Goal: Download file/media

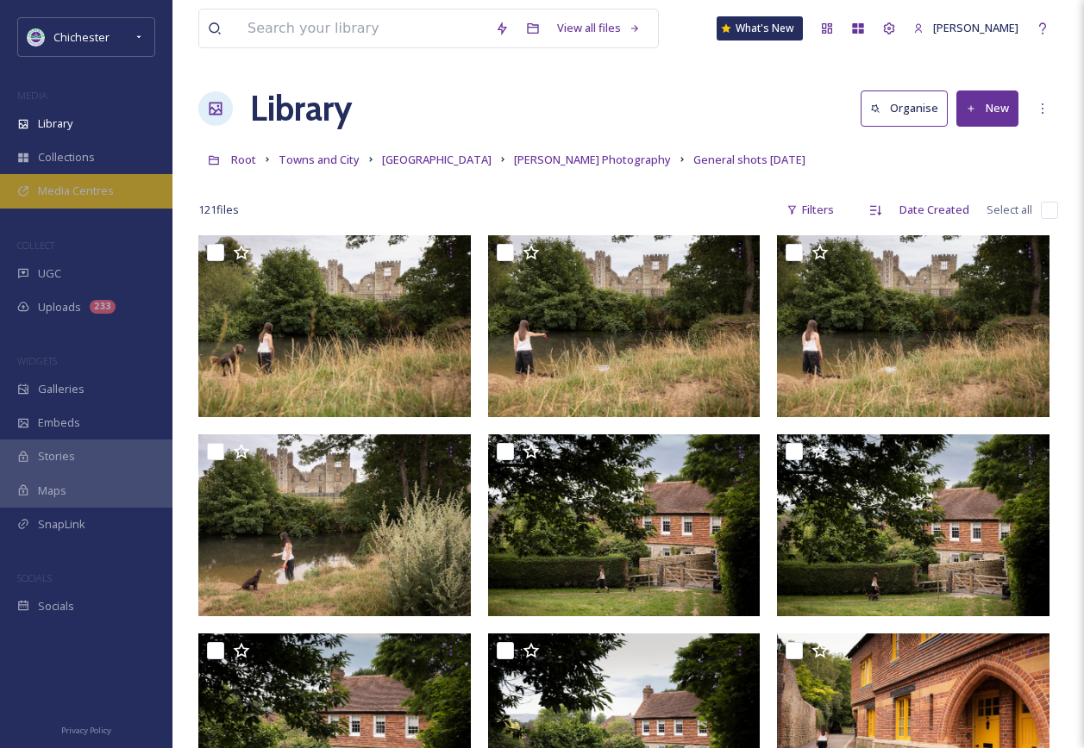
click at [91, 181] on div "Media Centres" at bounding box center [86, 191] width 172 height 34
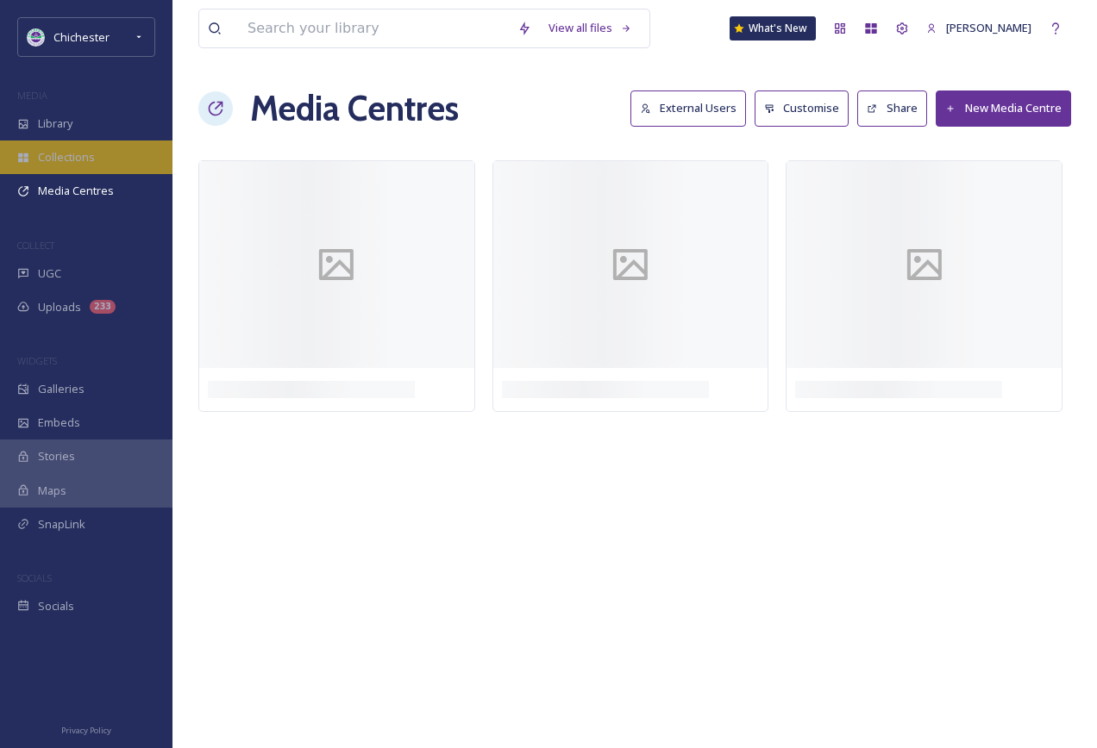
click at [99, 147] on div "Collections" at bounding box center [86, 158] width 172 height 34
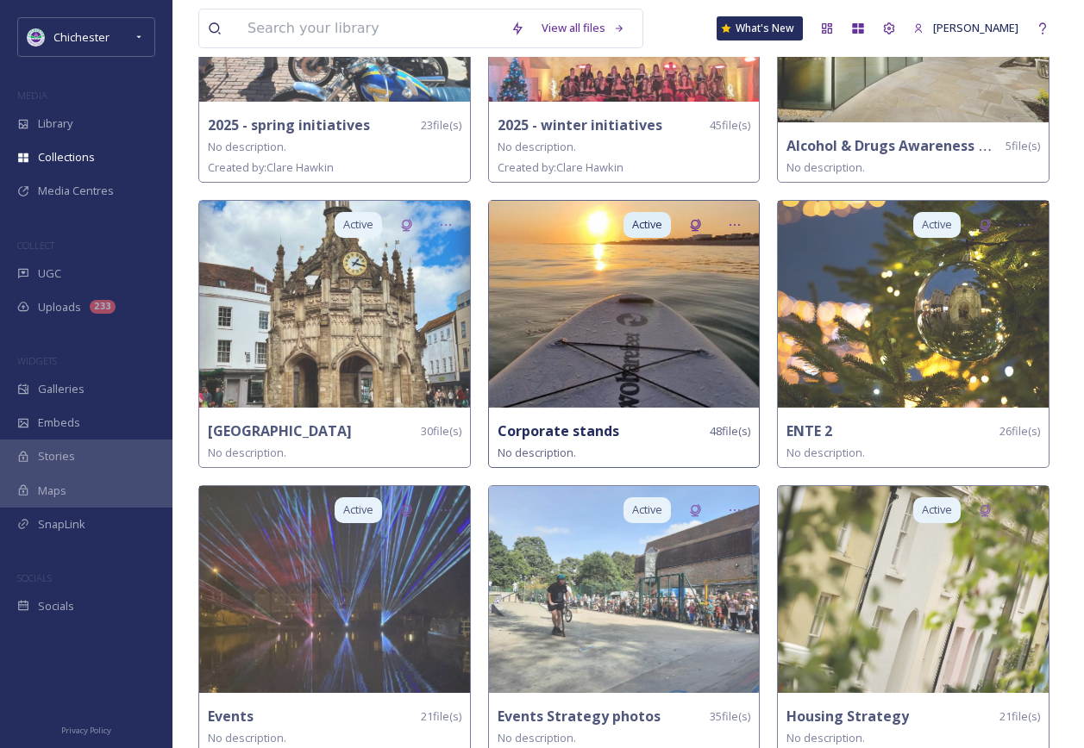
scroll to position [690, 0]
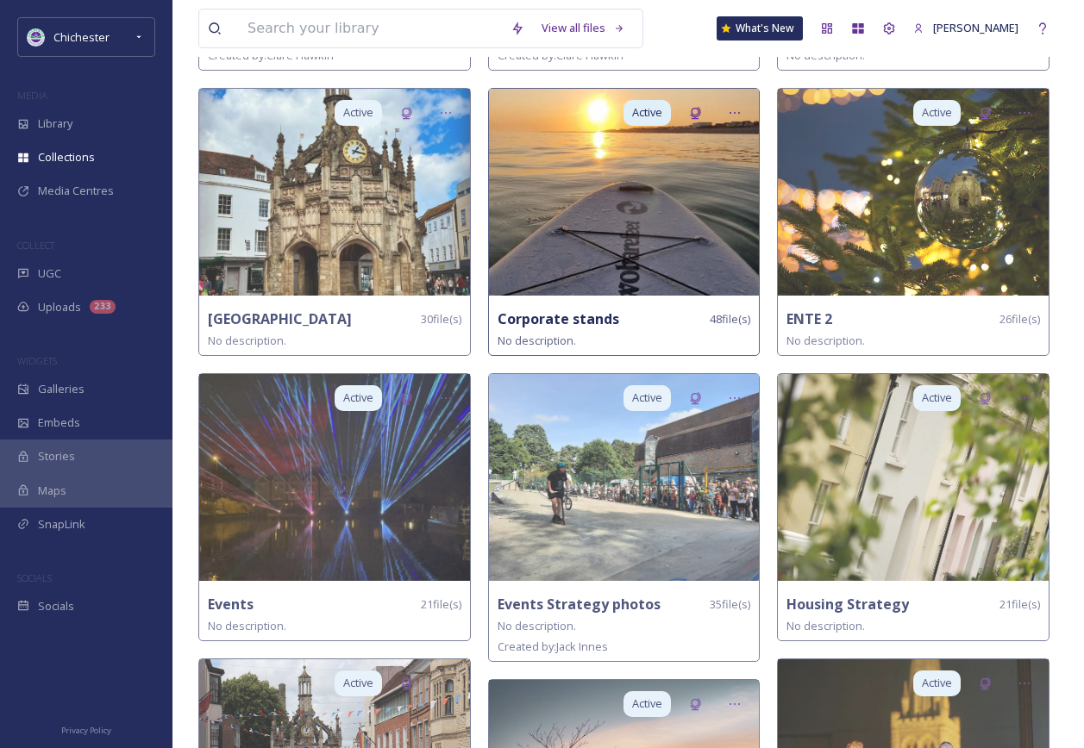
click at [672, 216] on img at bounding box center [624, 192] width 271 height 207
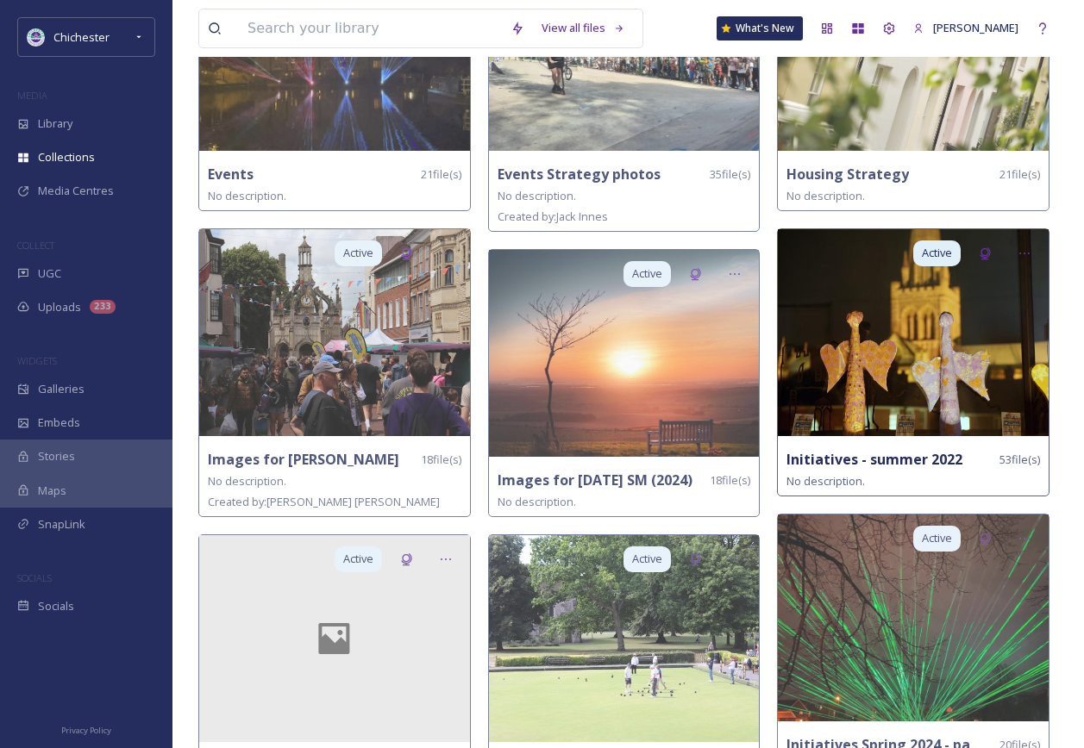
scroll to position [1121, 0]
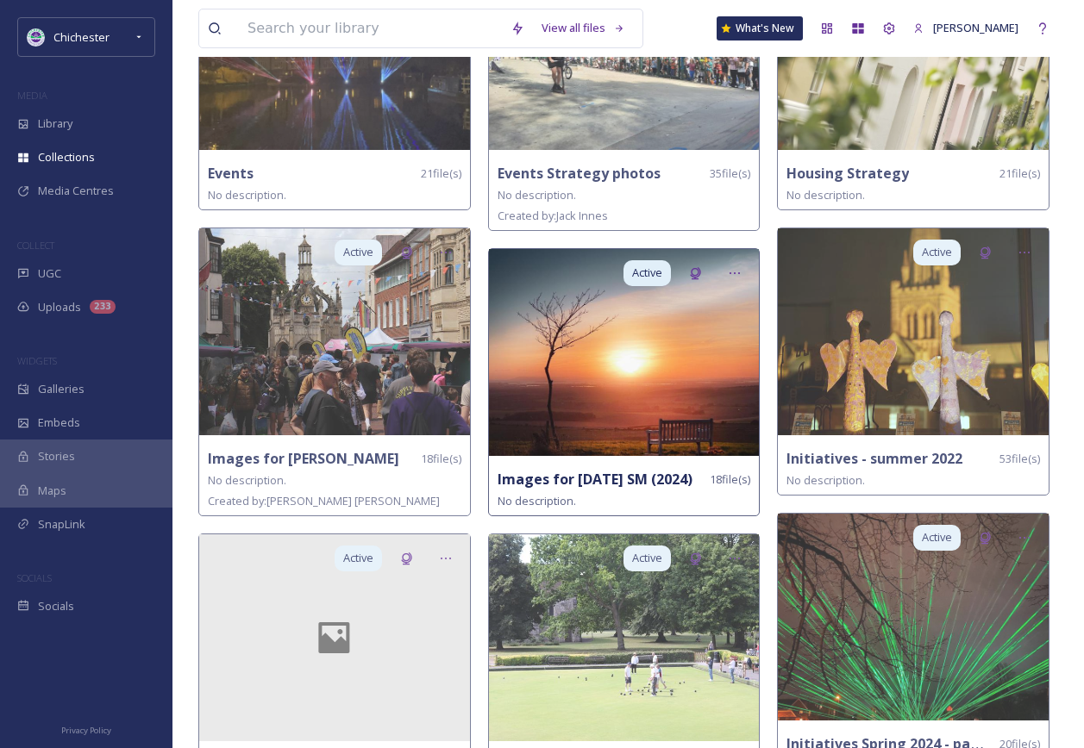
click at [693, 364] on img at bounding box center [624, 352] width 271 height 207
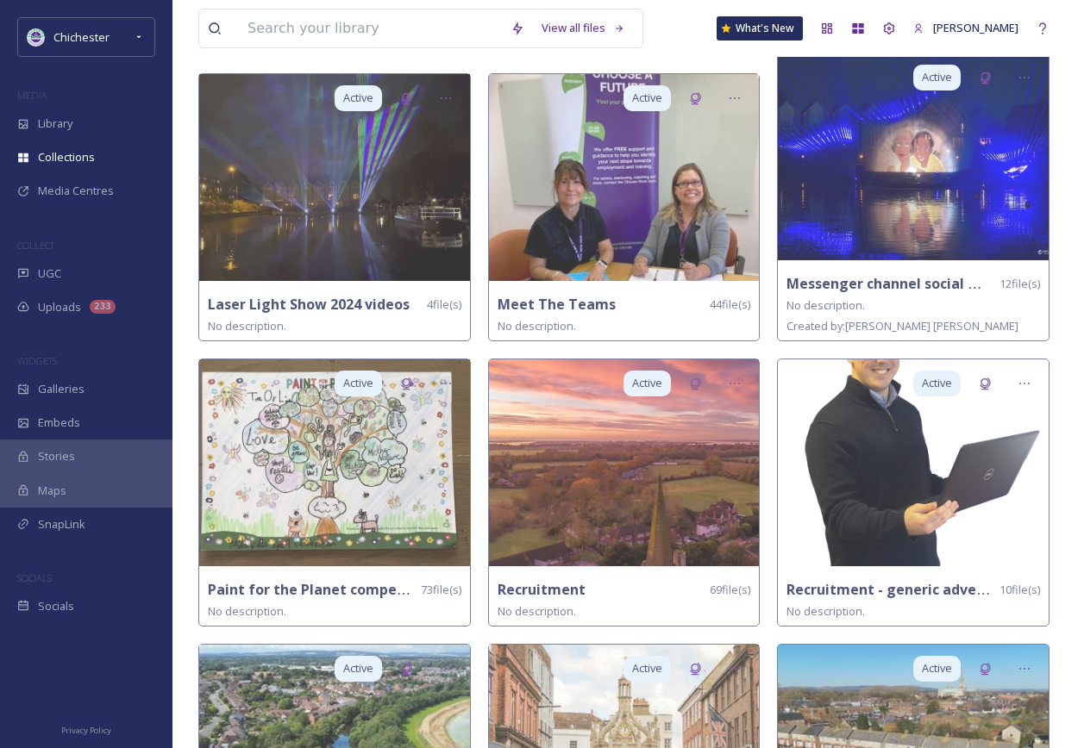
scroll to position [1897, 0]
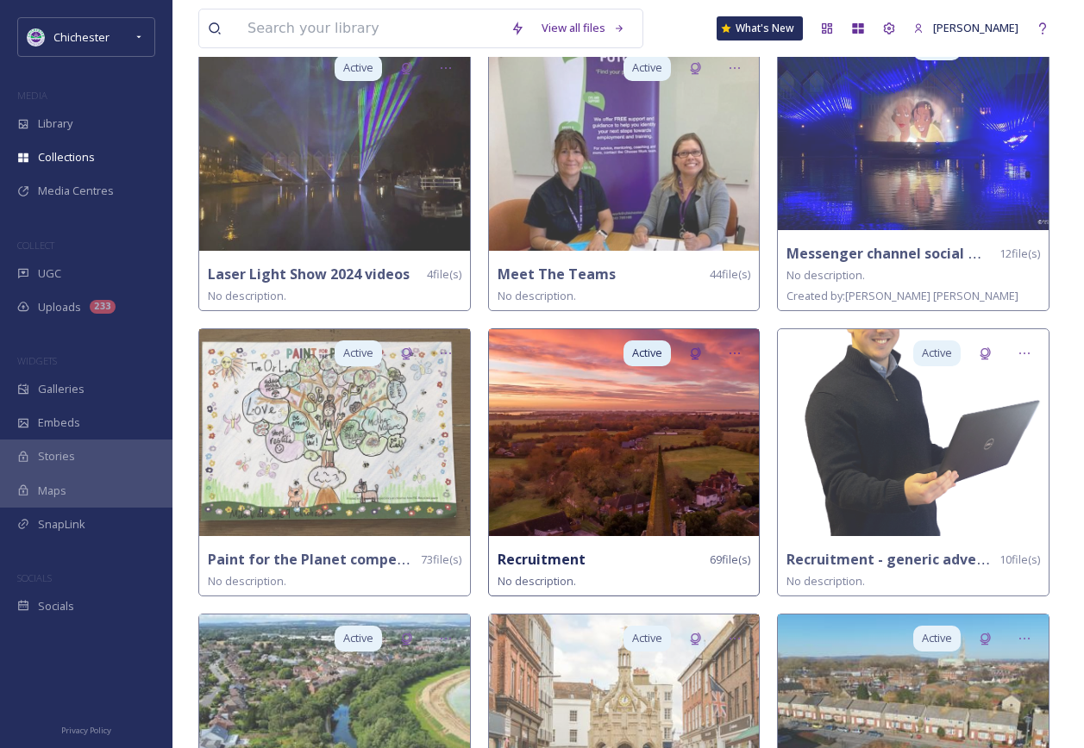
click at [691, 485] on img at bounding box center [624, 432] width 271 height 207
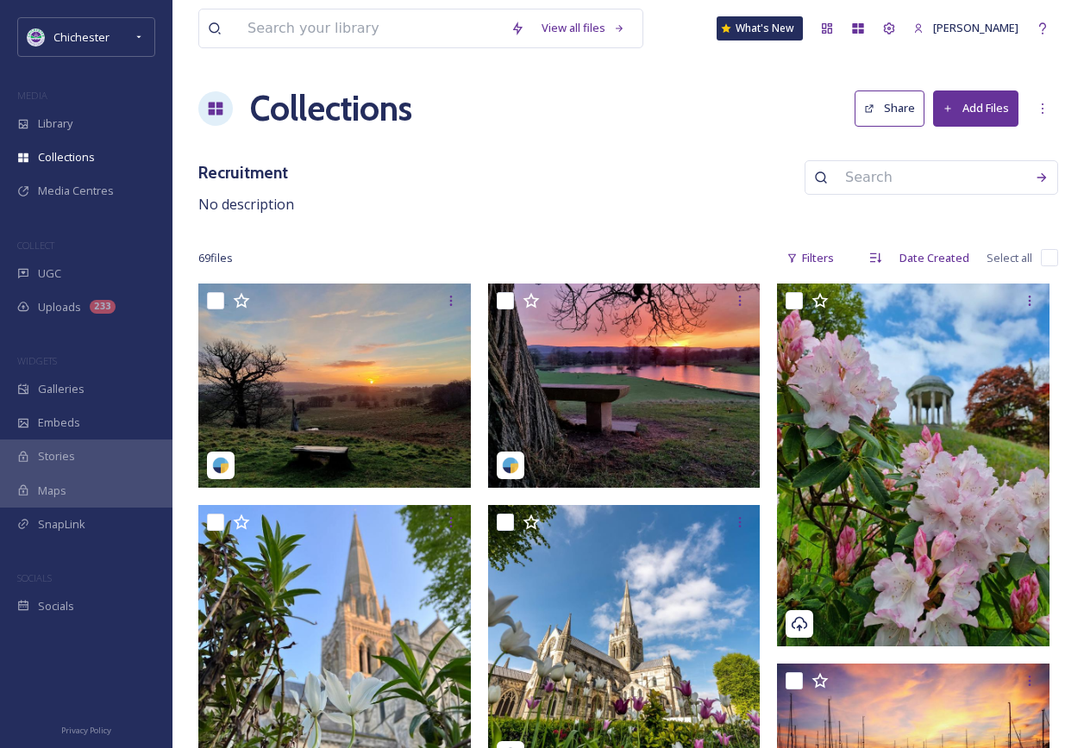
click at [256, 173] on h3 "Recruitment" at bounding box center [246, 172] width 96 height 25
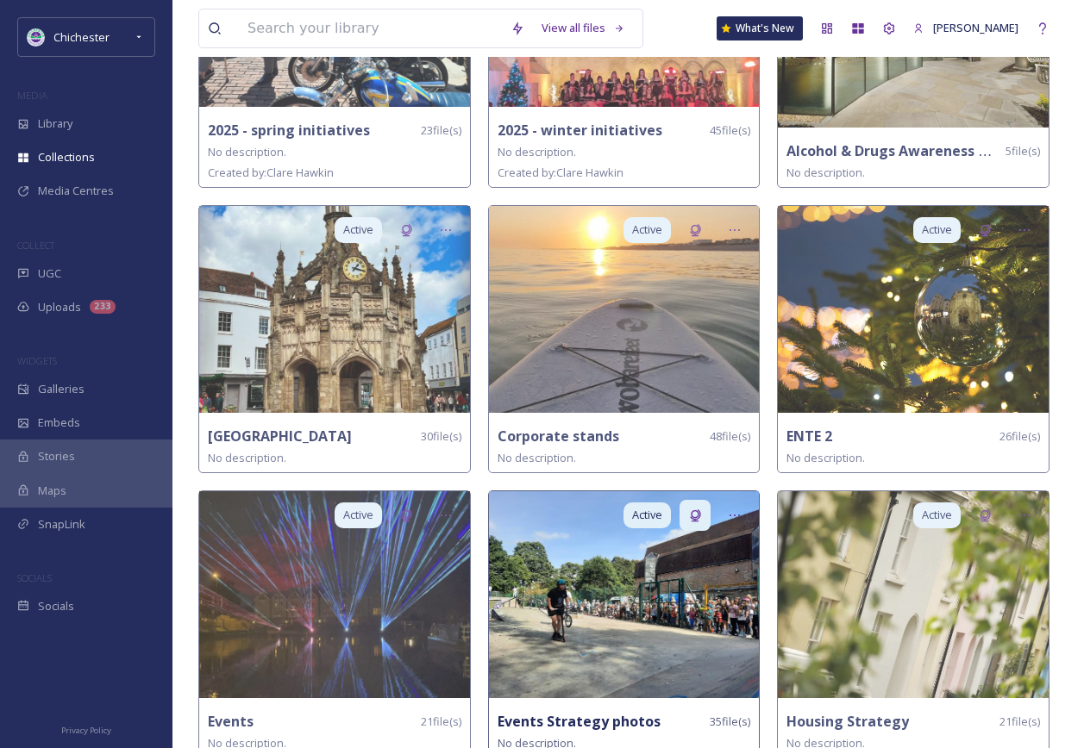
scroll to position [603, 0]
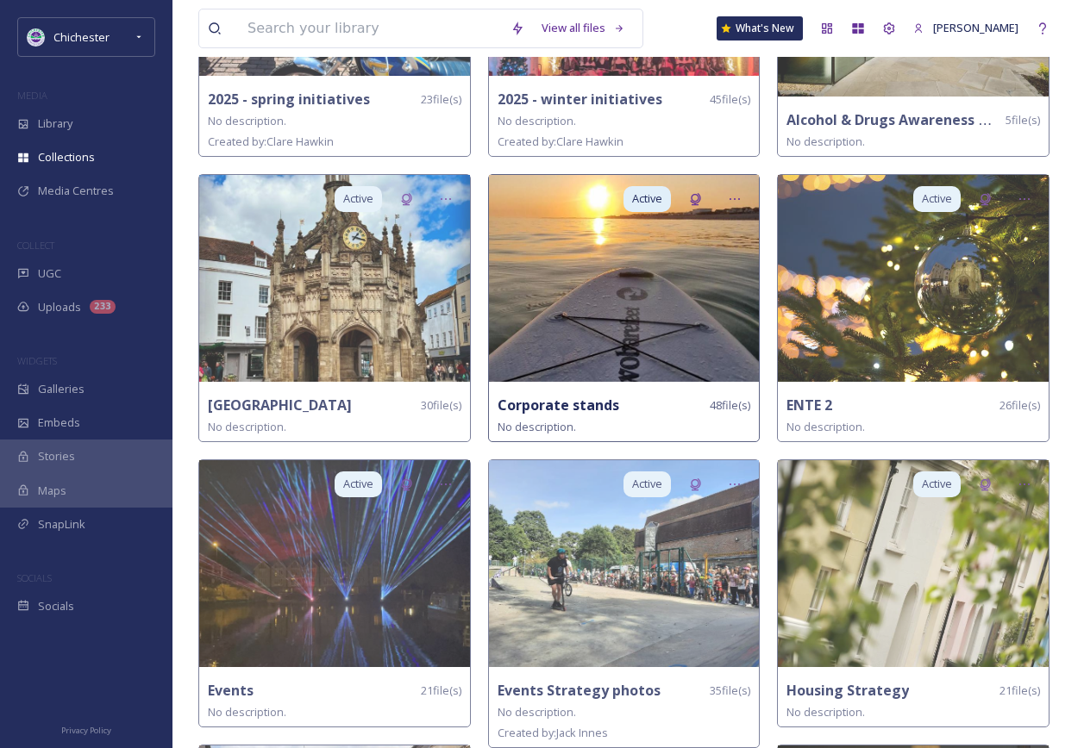
click at [633, 343] on img at bounding box center [624, 278] width 271 height 207
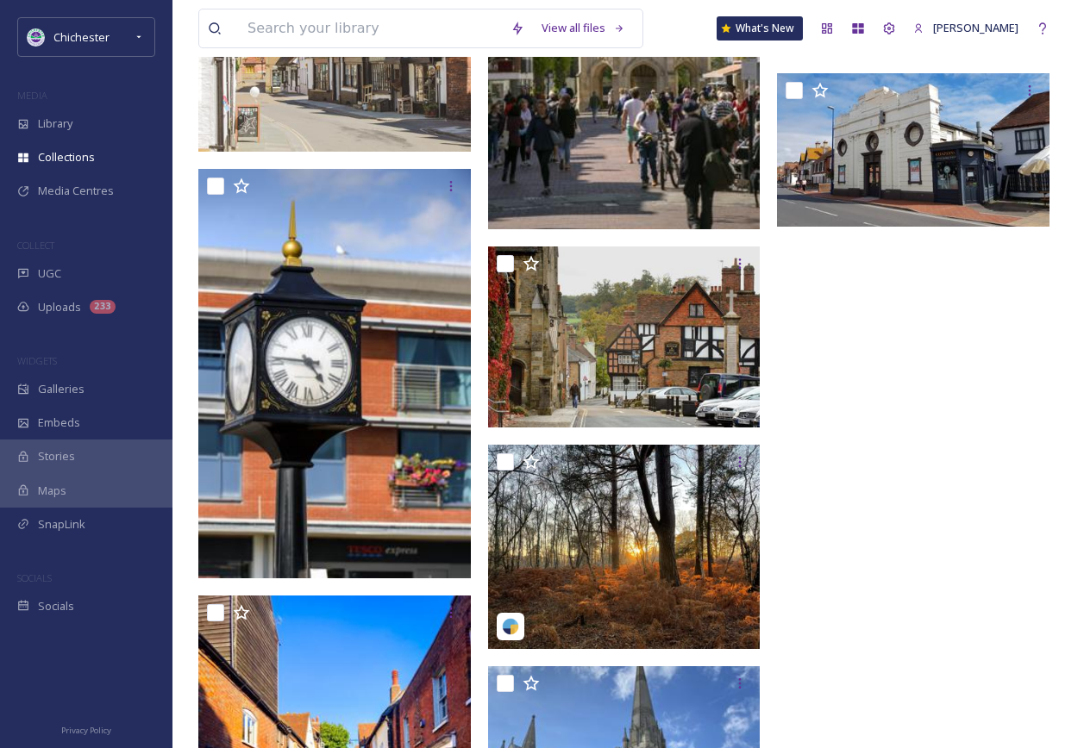
scroll to position [3737, 0]
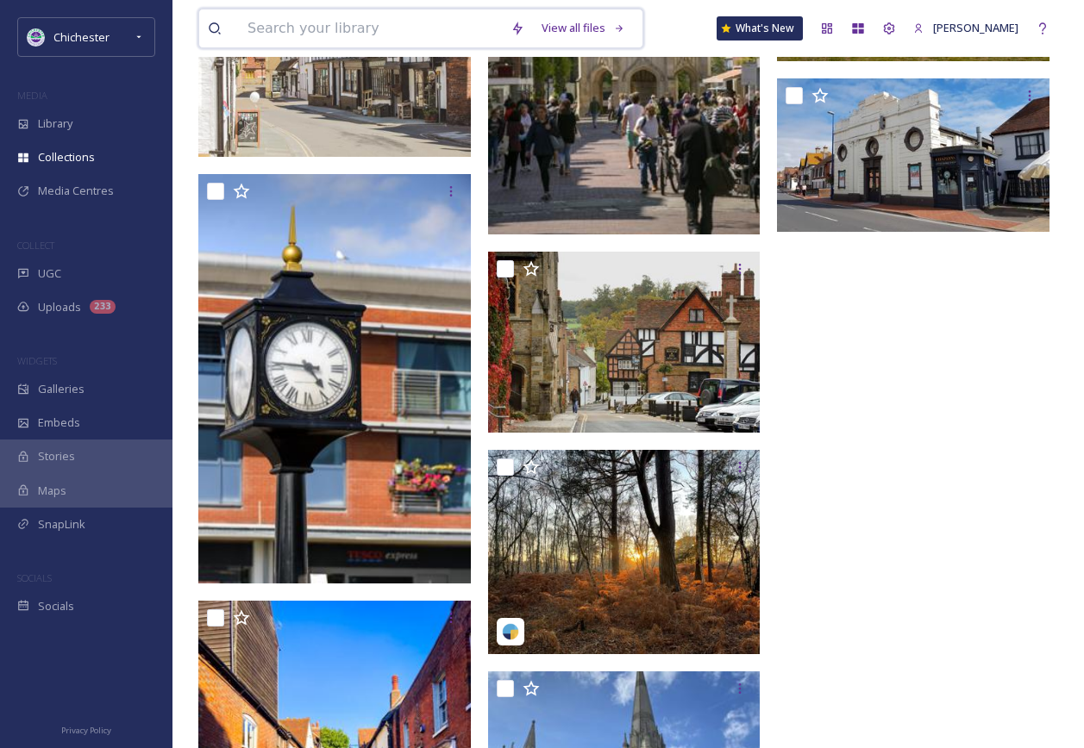
click at [374, 36] on input at bounding box center [370, 28] width 263 height 38
type input "beach"
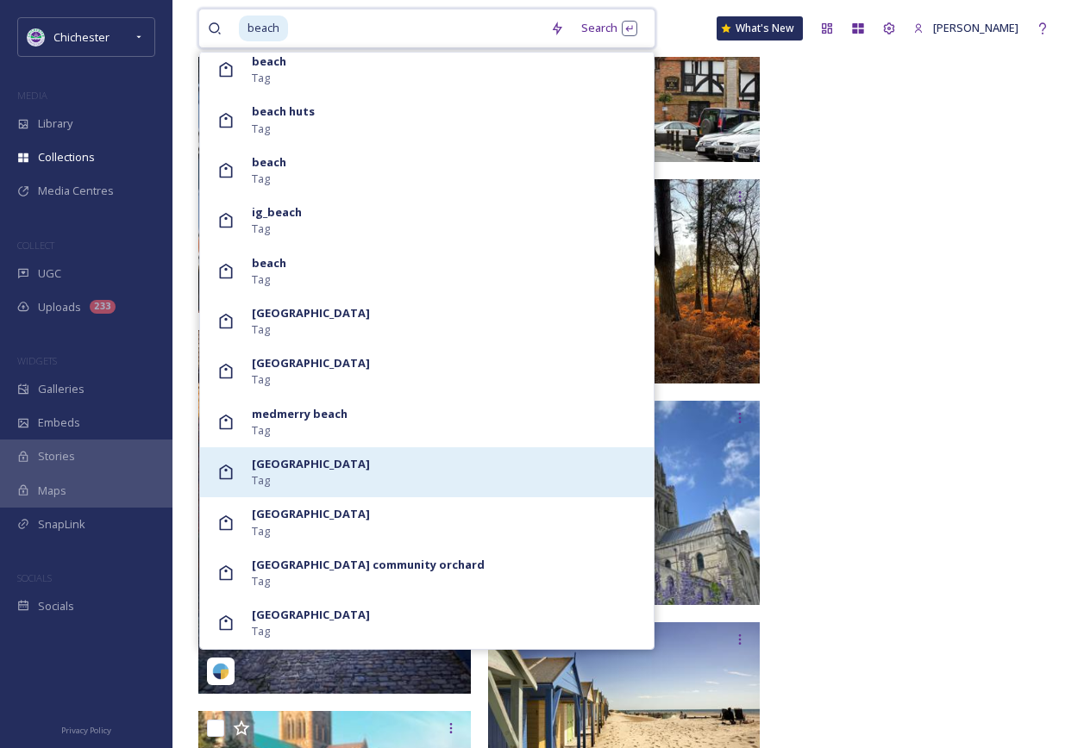
scroll to position [4168, 0]
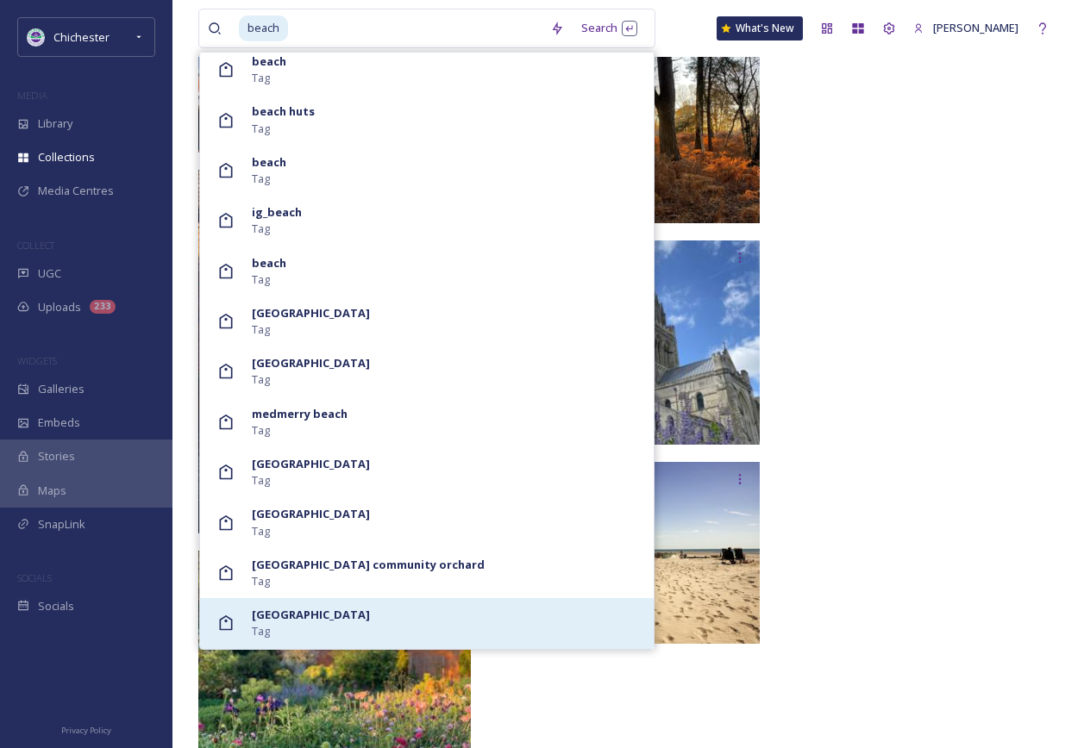
click at [344, 620] on strong "[GEOGRAPHIC_DATA]" at bounding box center [311, 615] width 118 height 16
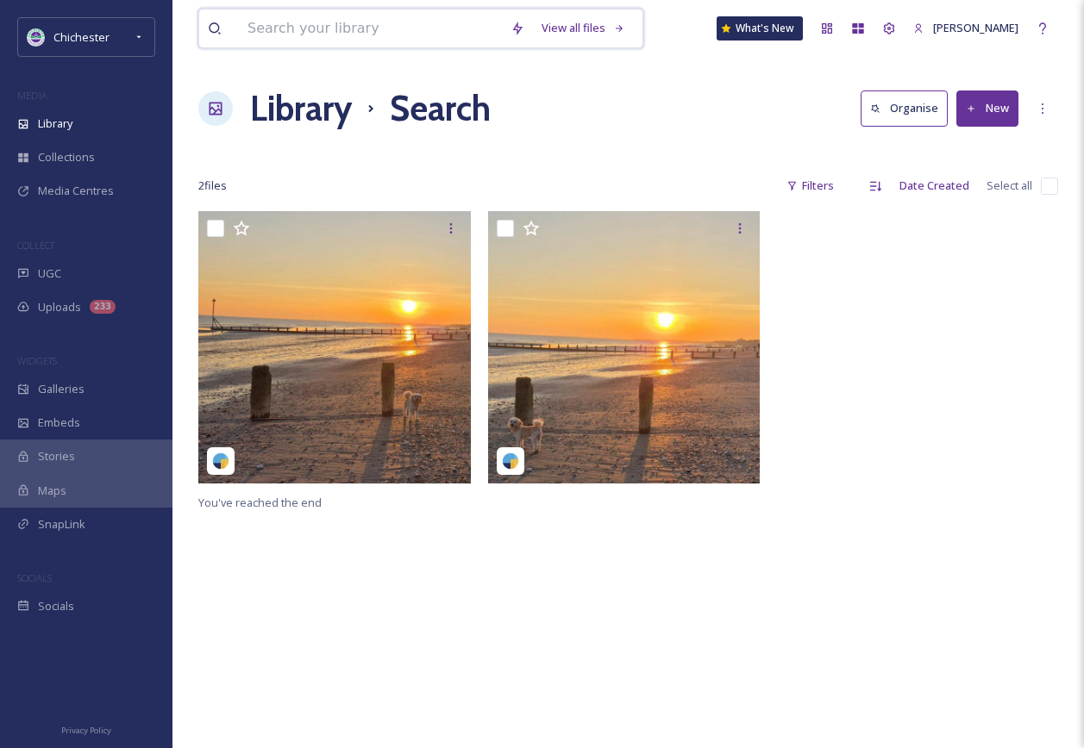
click at [399, 32] on input at bounding box center [370, 28] width 263 height 38
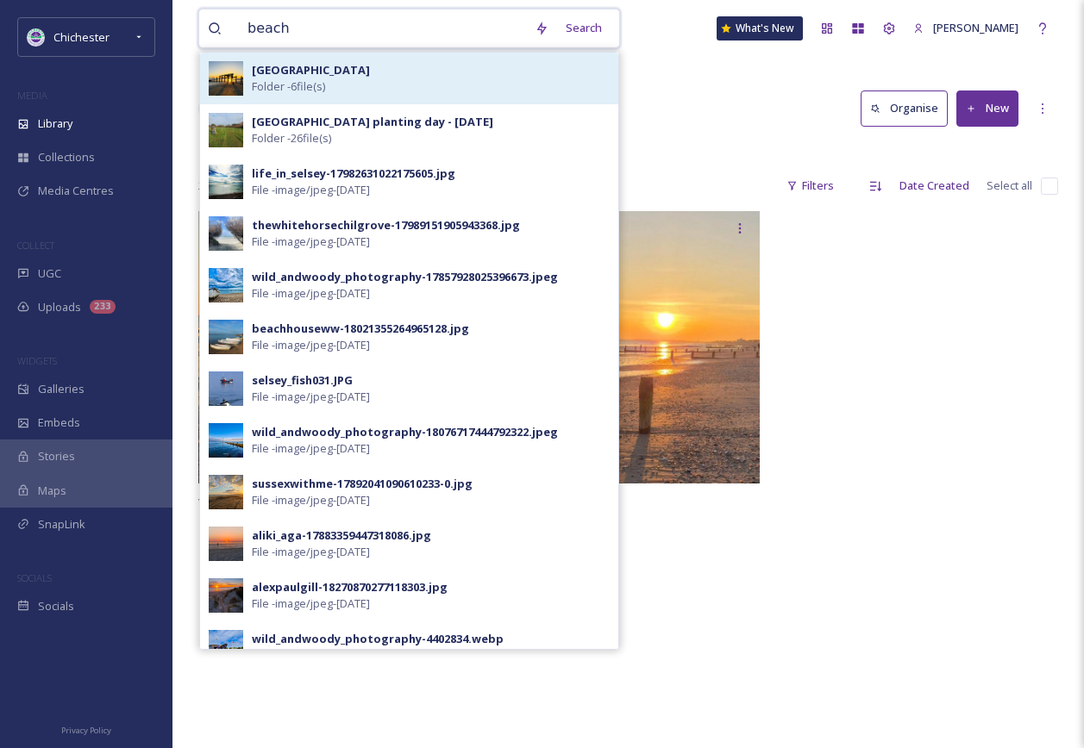
type input "beach"
click at [354, 78] on div "Medmerry beach Folder - 6 file(s)" at bounding box center [431, 78] width 358 height 33
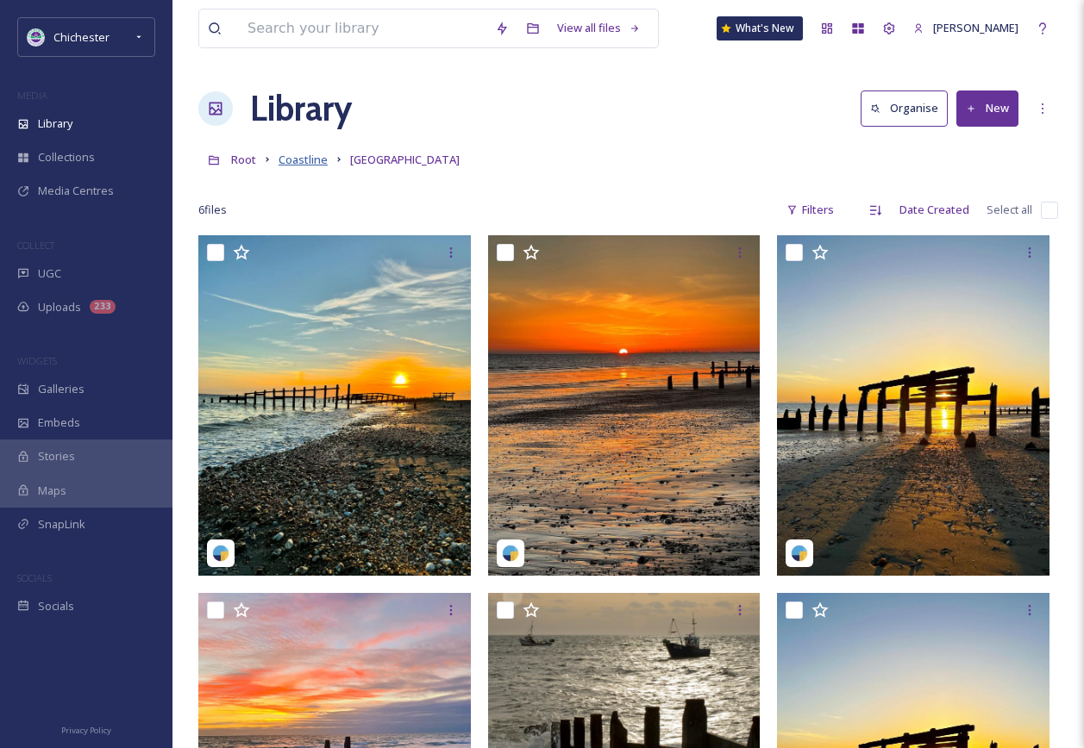
click at [309, 156] on span "Coastline" at bounding box center [302, 160] width 49 height 16
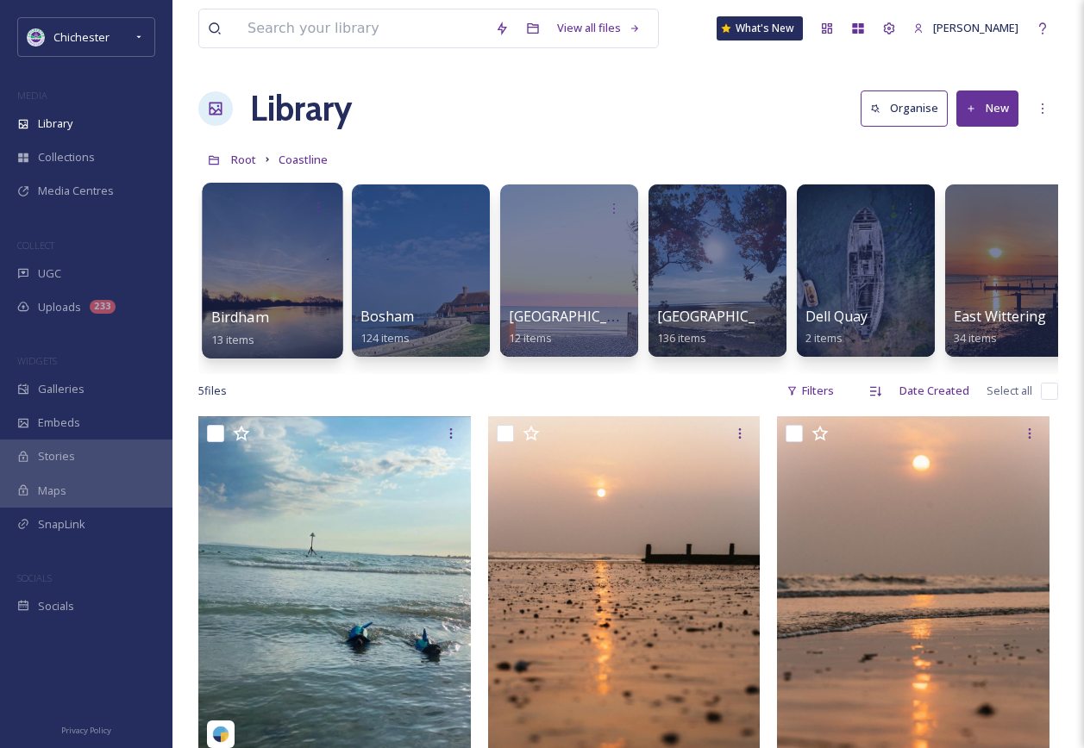
click at [316, 297] on div at bounding box center [272, 271] width 141 height 176
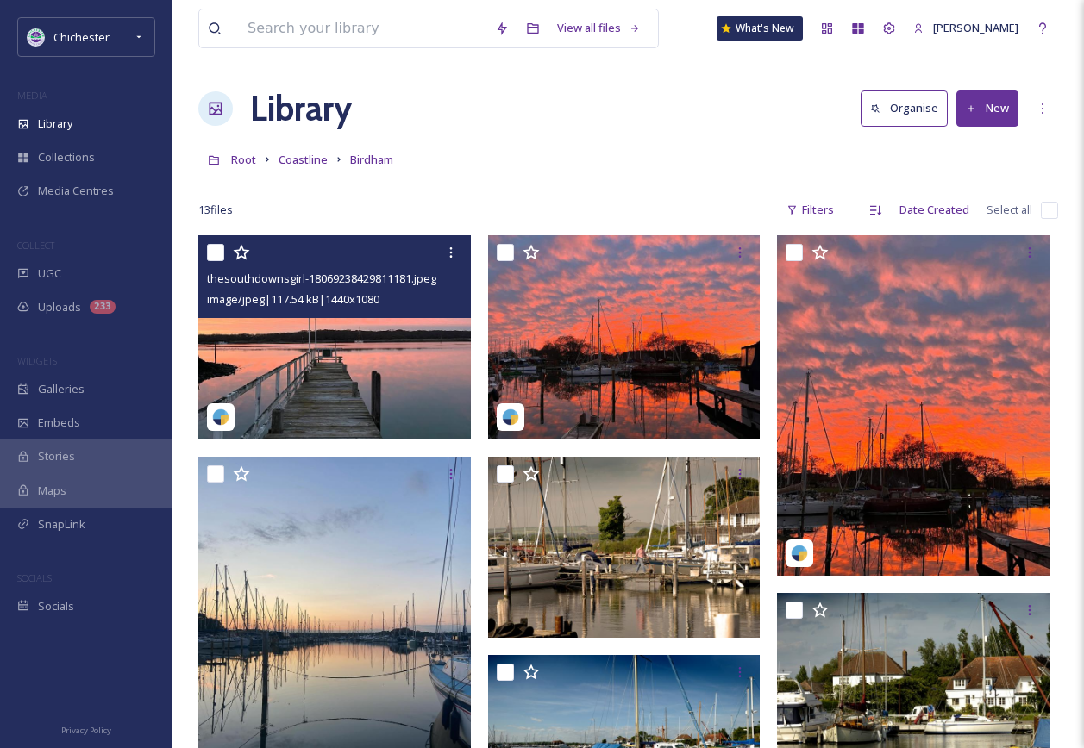
click at [416, 348] on img at bounding box center [334, 337] width 272 height 204
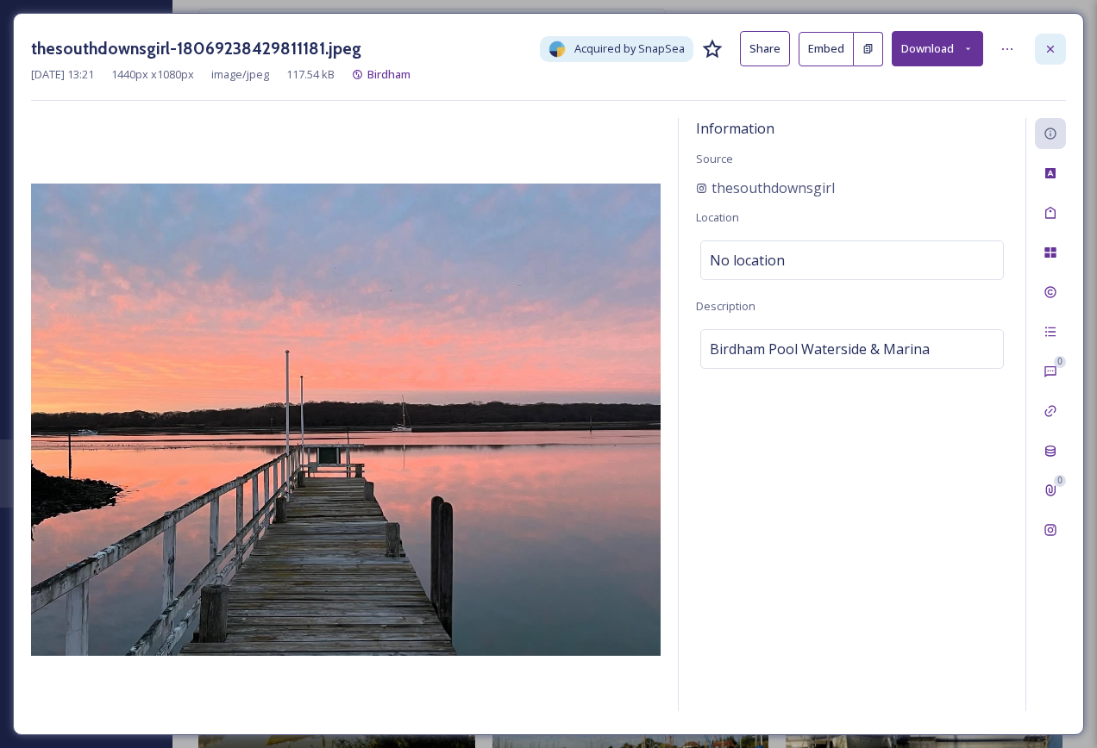
click at [1049, 45] on icon at bounding box center [1050, 49] width 14 height 14
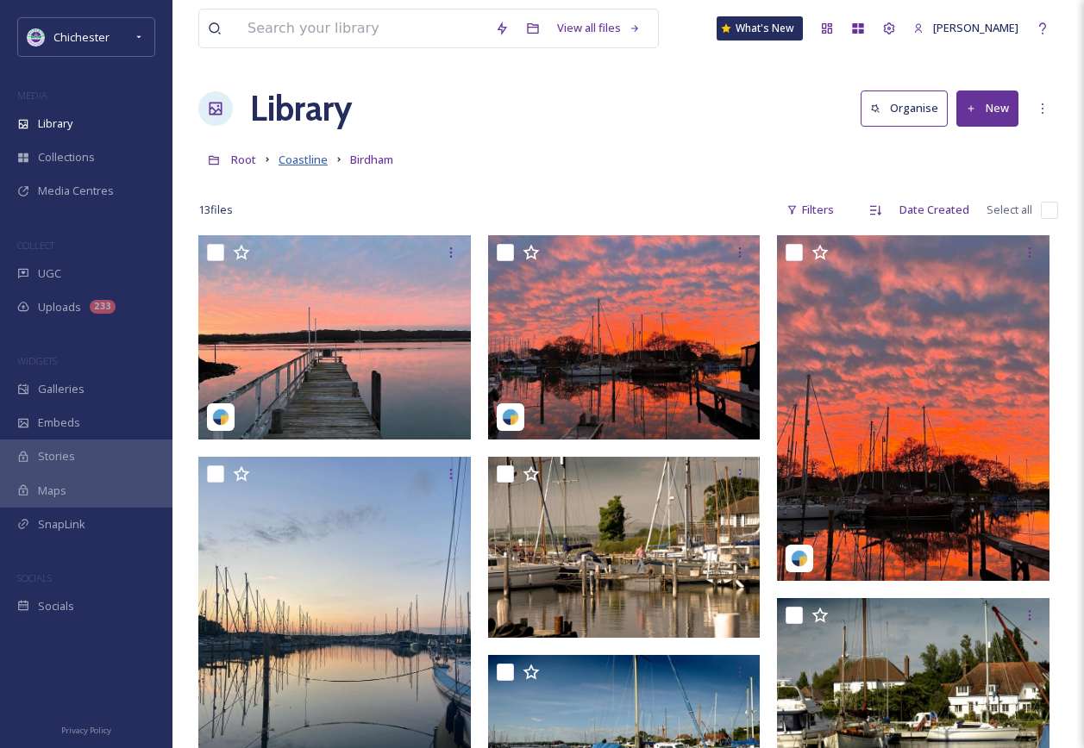
click at [306, 154] on span "Coastline" at bounding box center [302, 160] width 49 height 16
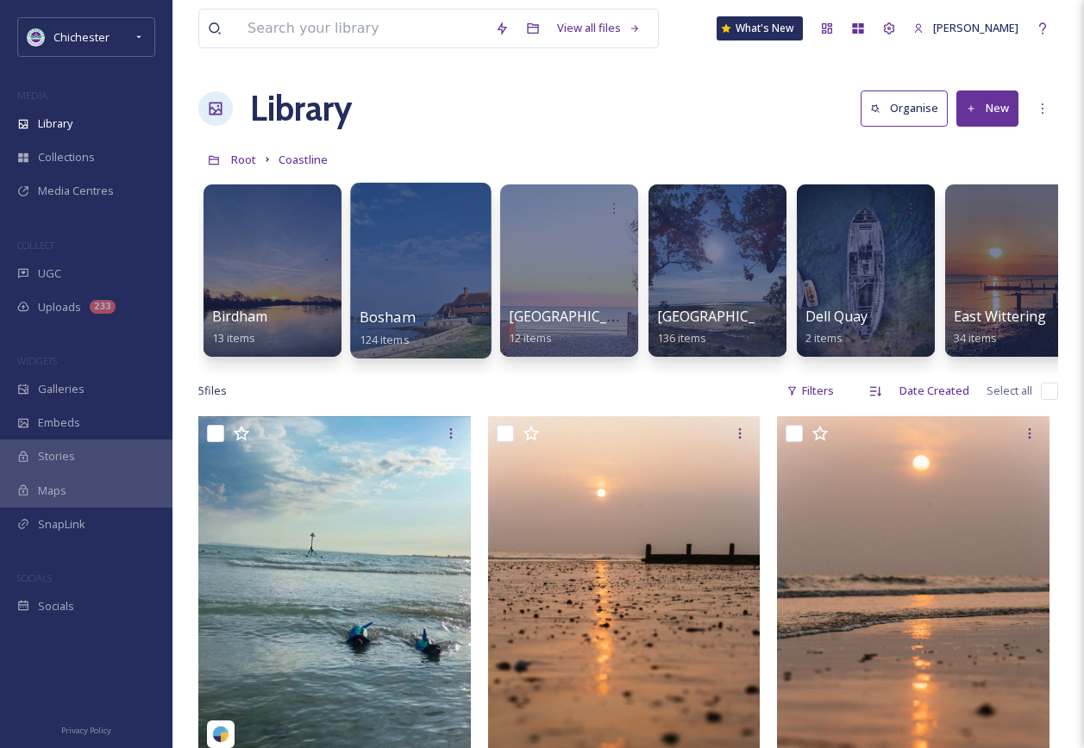
click at [431, 281] on div at bounding box center [420, 271] width 141 height 176
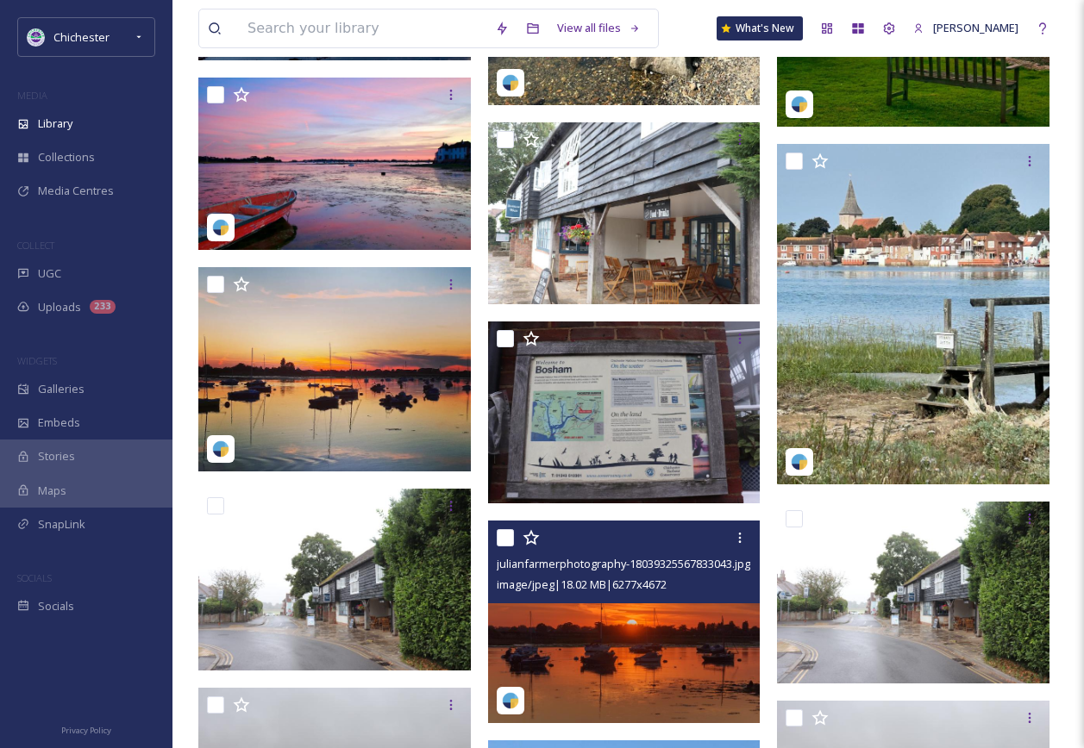
scroll to position [3034, 0]
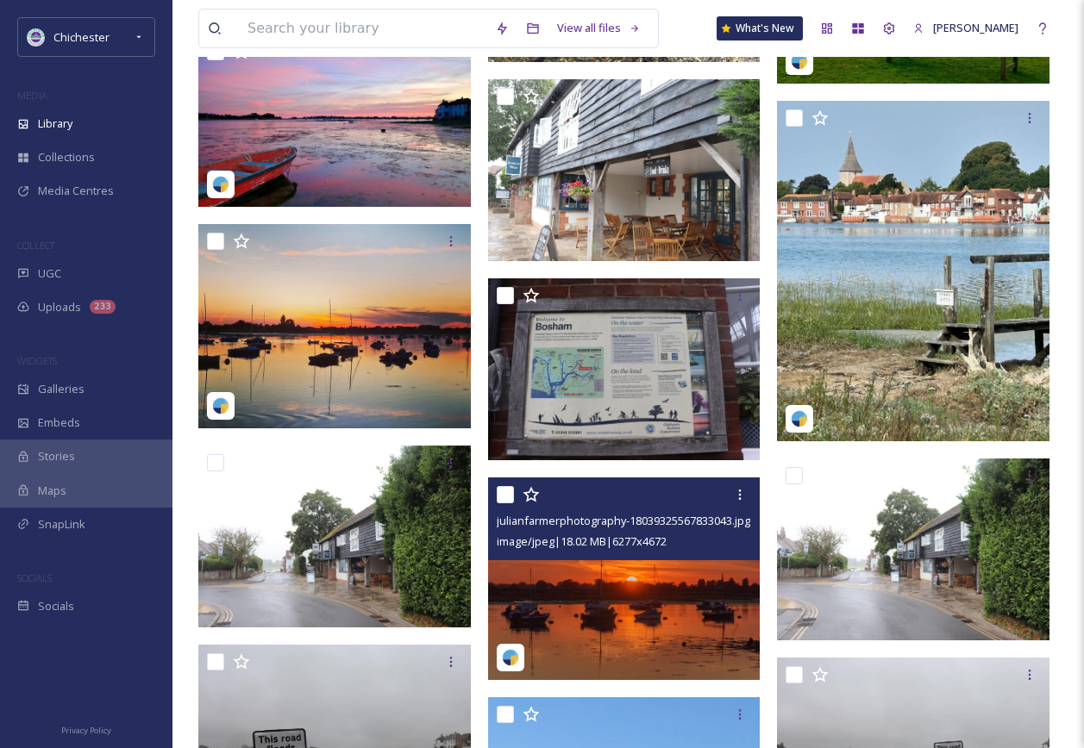
click at [712, 544] on div "image/jpeg | 18.02 MB | 6277 x 4672" at bounding box center [626, 541] width 259 height 21
click at [701, 582] on img at bounding box center [624, 579] width 272 height 203
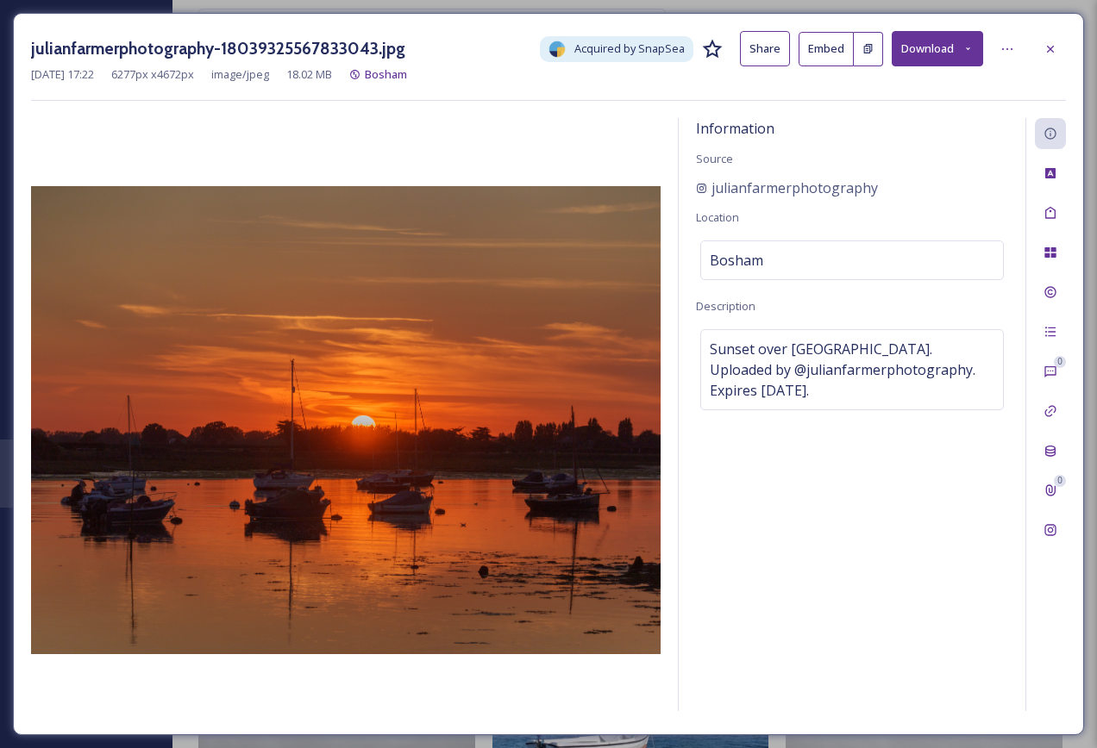
click at [1057, 47] on div at bounding box center [1049, 49] width 31 height 31
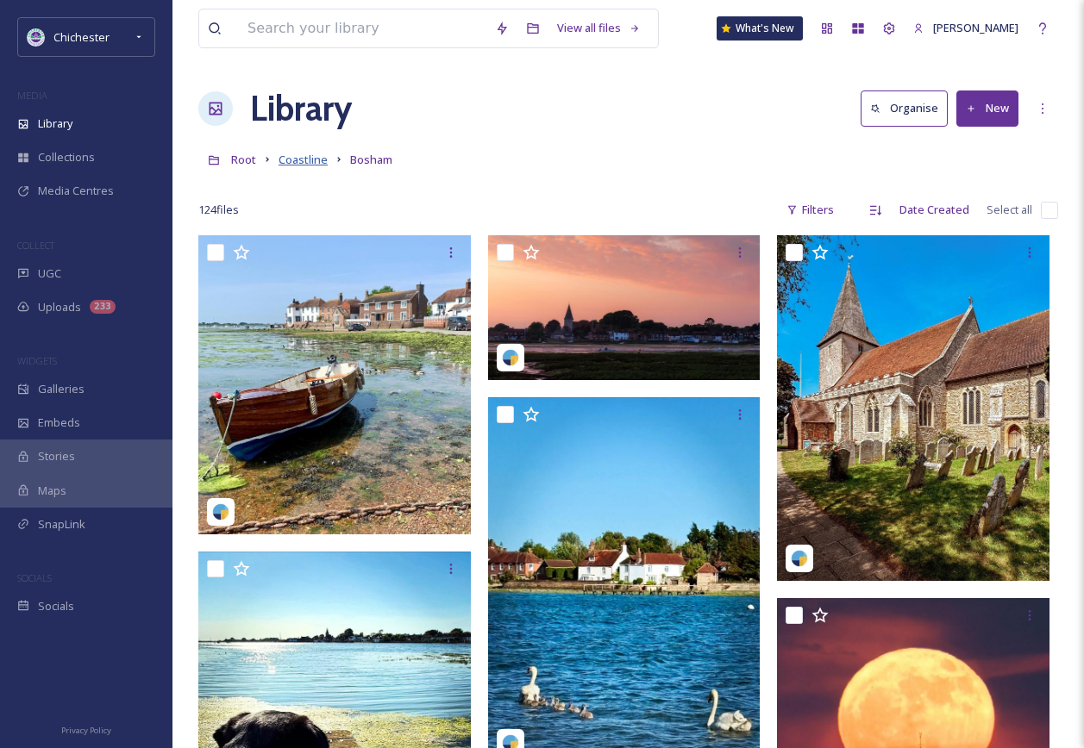
click at [315, 163] on span "Coastline" at bounding box center [302, 160] width 49 height 16
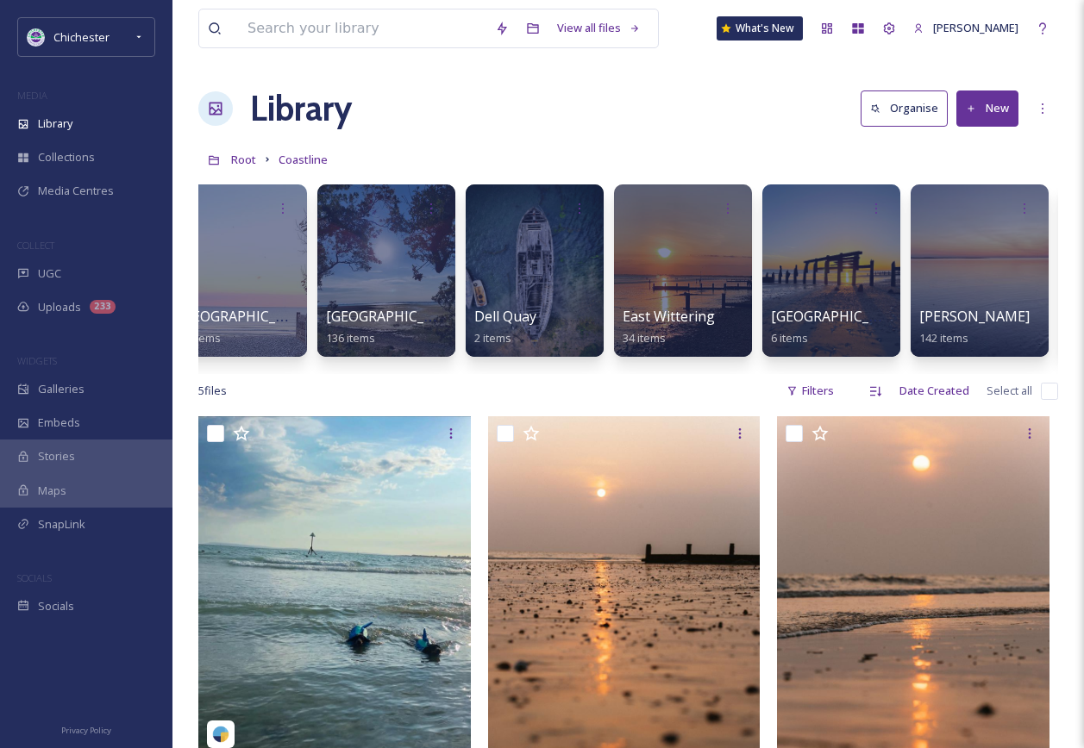
scroll to position [0, 475]
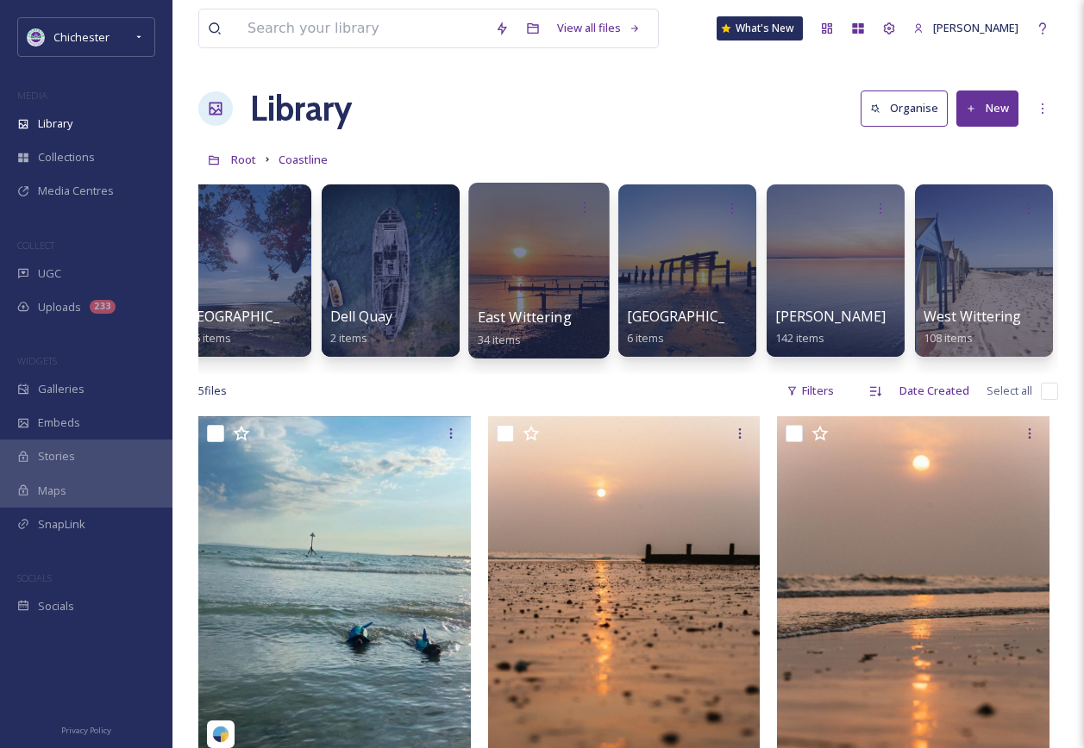
click at [552, 238] on div at bounding box center [538, 271] width 141 height 176
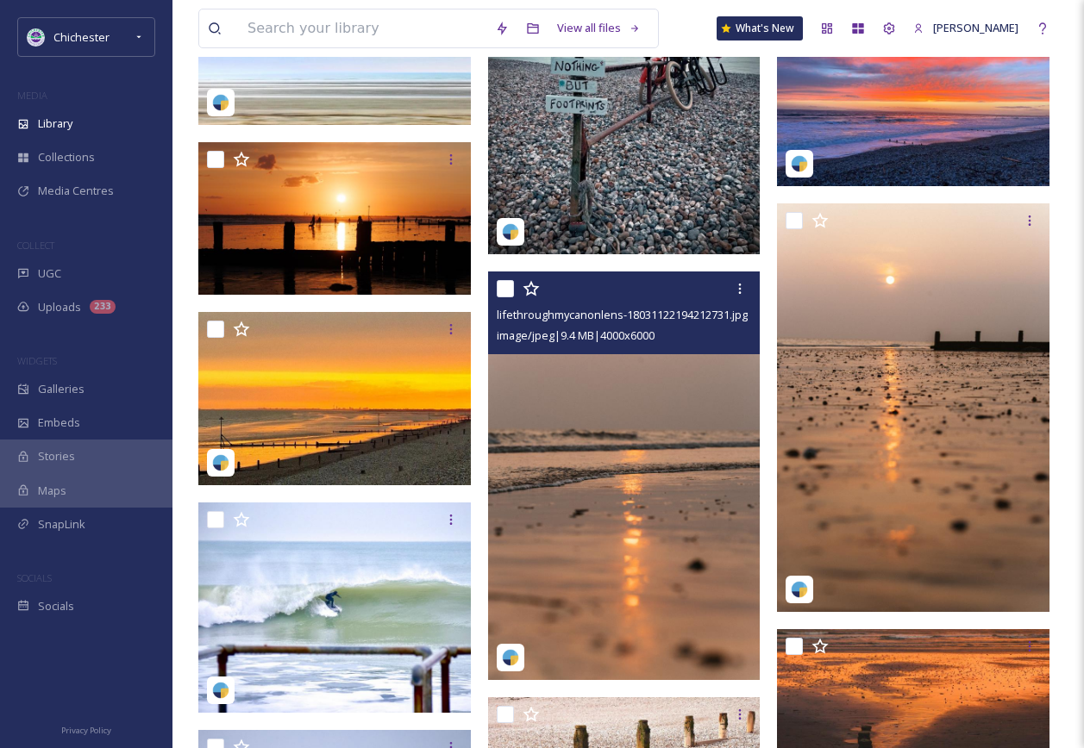
scroll to position [86, 0]
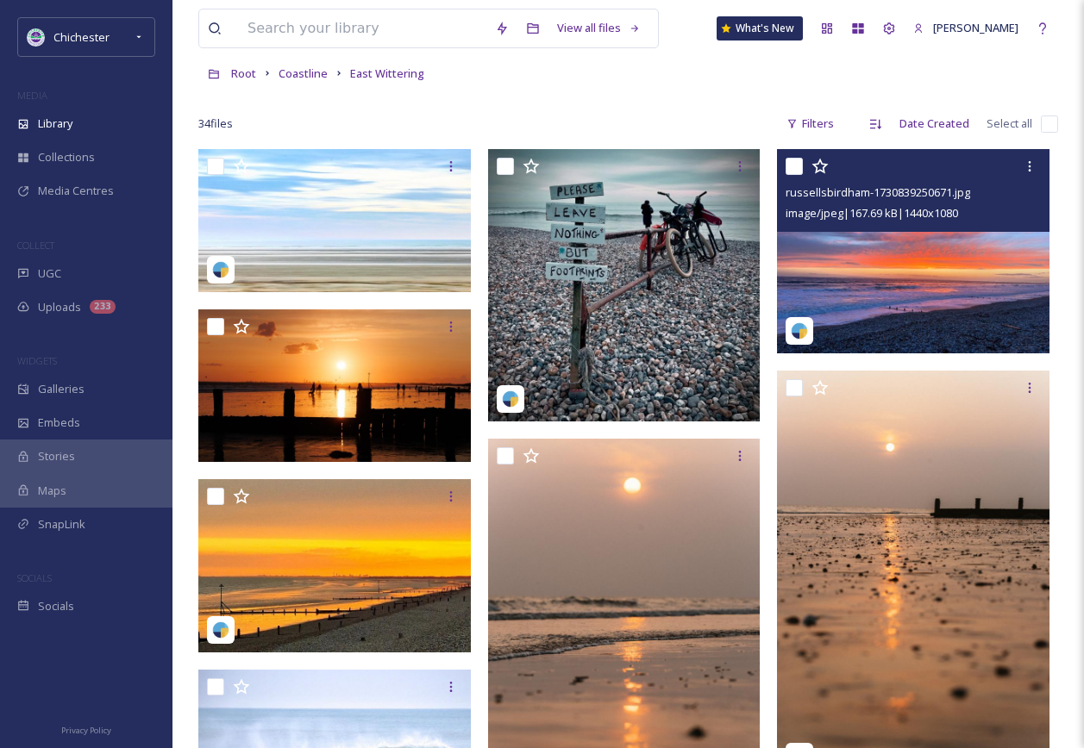
click at [892, 309] on img at bounding box center [913, 251] width 272 height 204
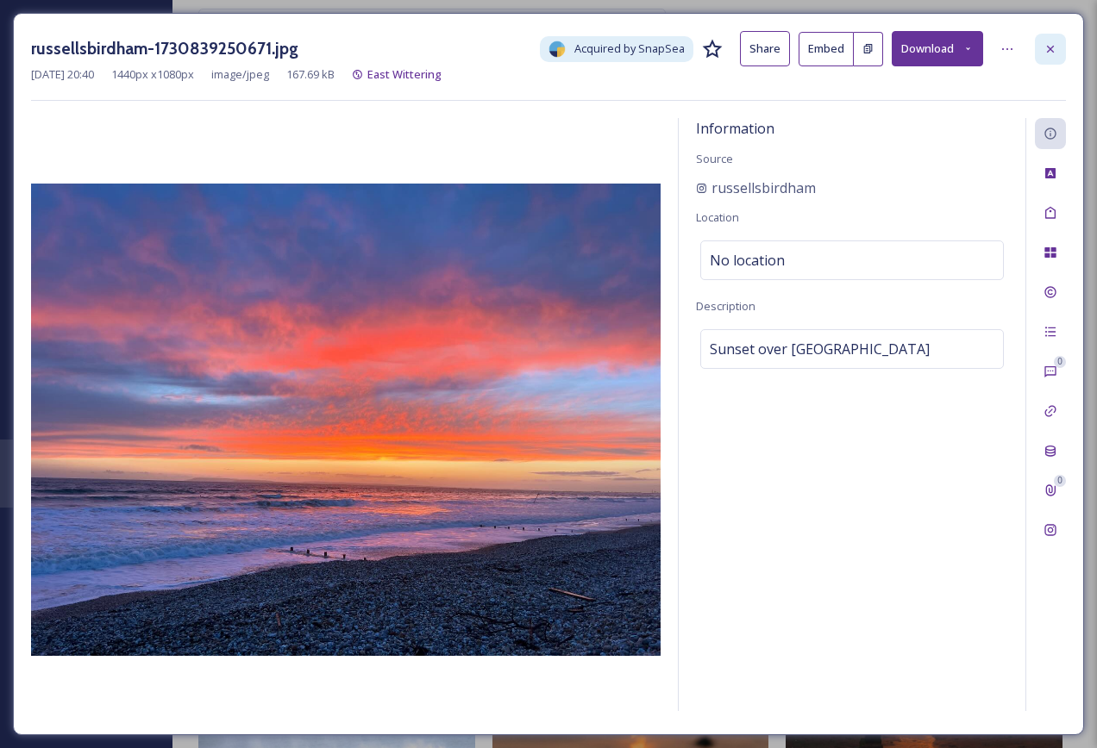
click at [1045, 47] on icon at bounding box center [1050, 49] width 14 height 14
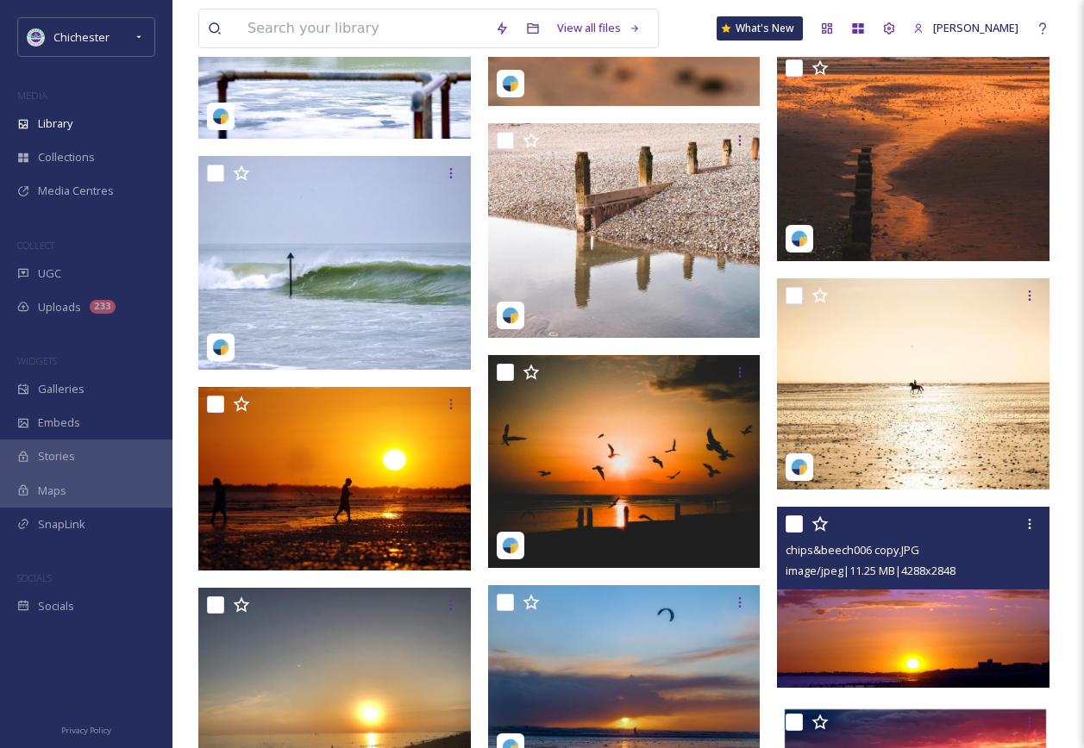
scroll to position [862, 0]
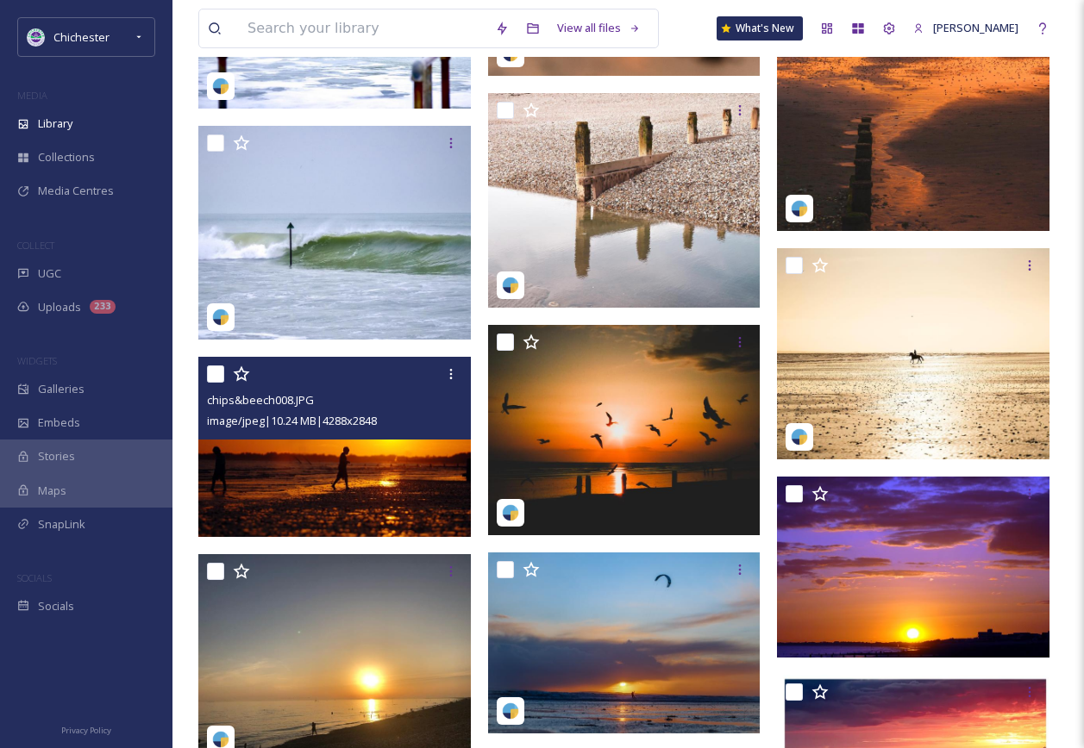
click at [394, 497] on img at bounding box center [334, 447] width 272 height 181
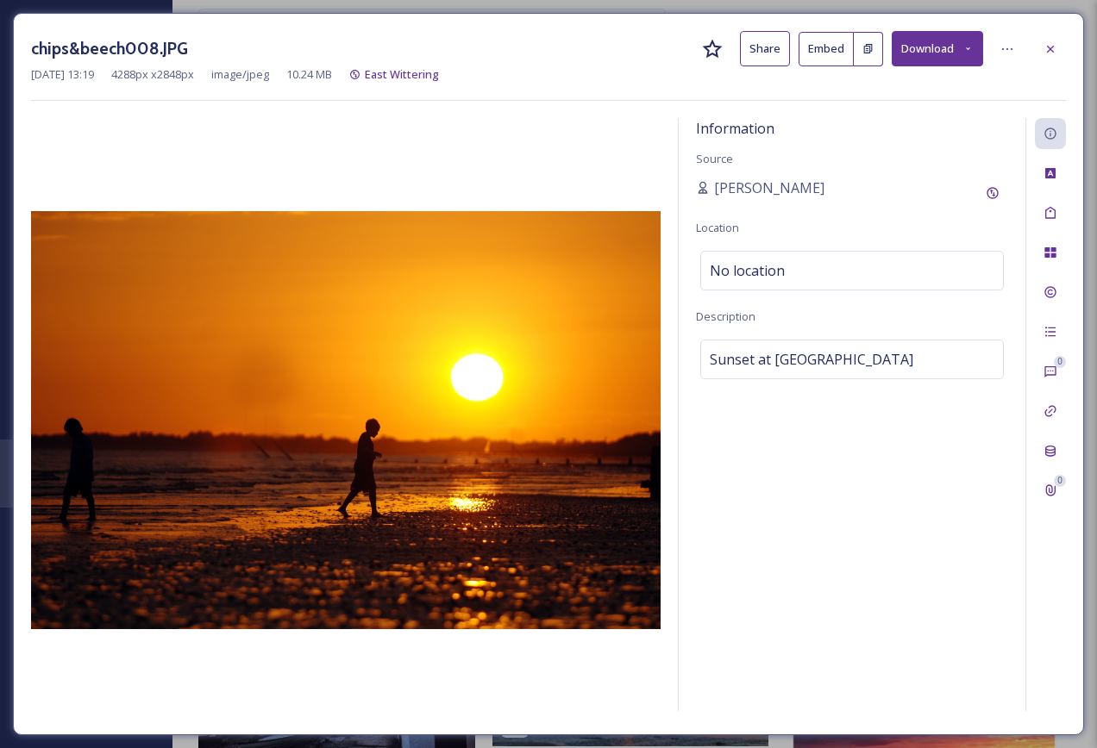
click at [933, 47] on button "Download" at bounding box center [936, 48] width 91 height 35
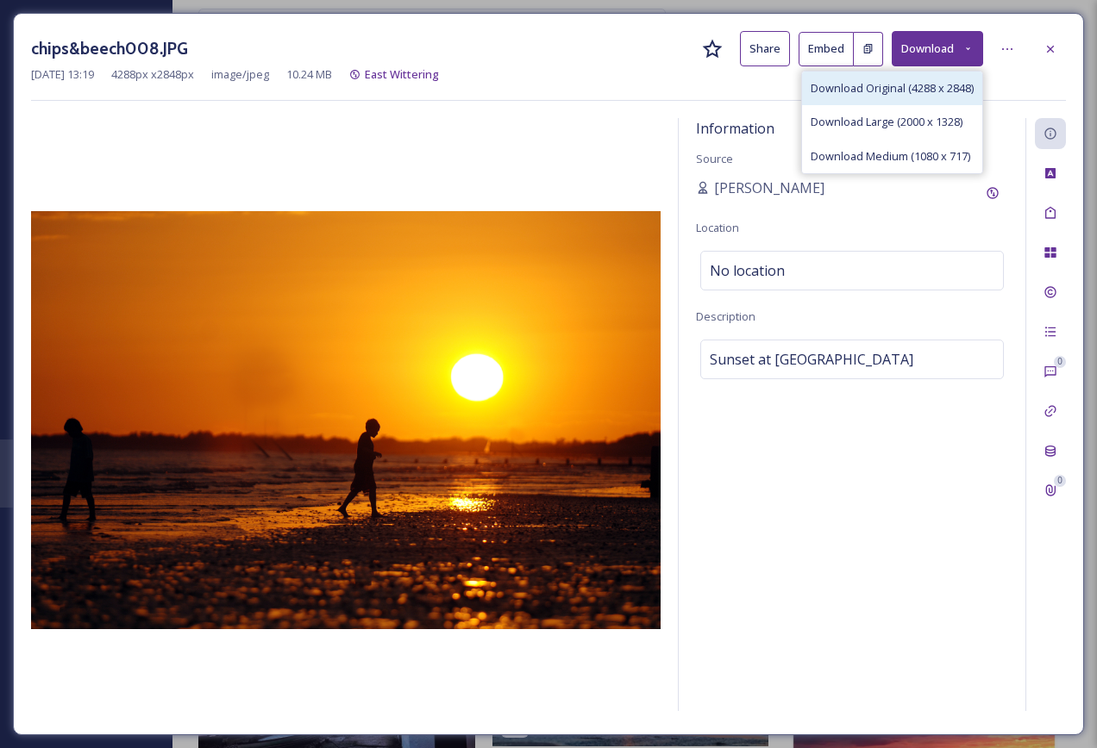
click at [918, 84] on span "Download Original (4288 x 2848)" at bounding box center [891, 88] width 163 height 16
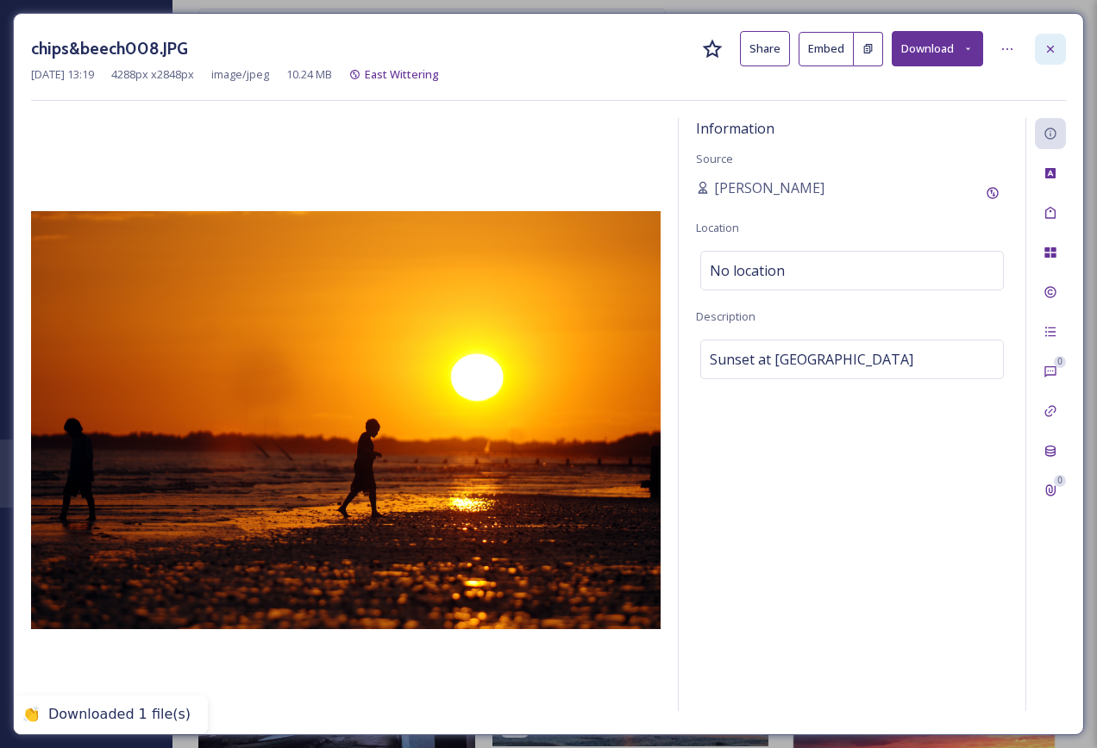
click at [1056, 51] on icon at bounding box center [1050, 49] width 14 height 14
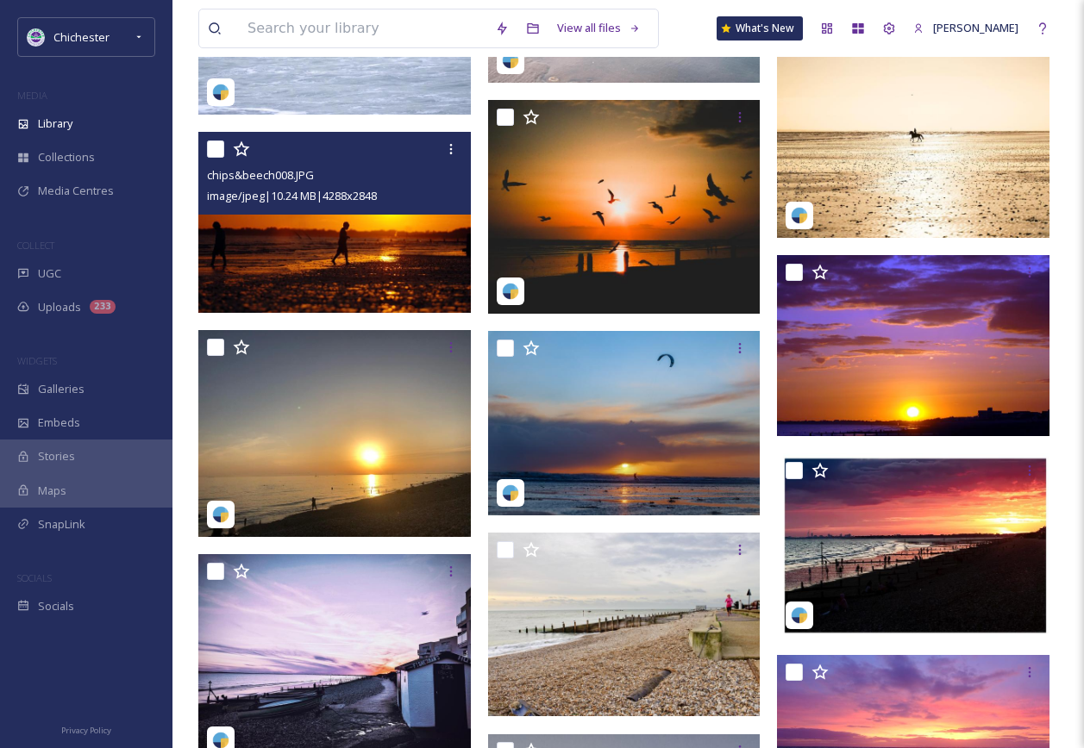
scroll to position [1207, 0]
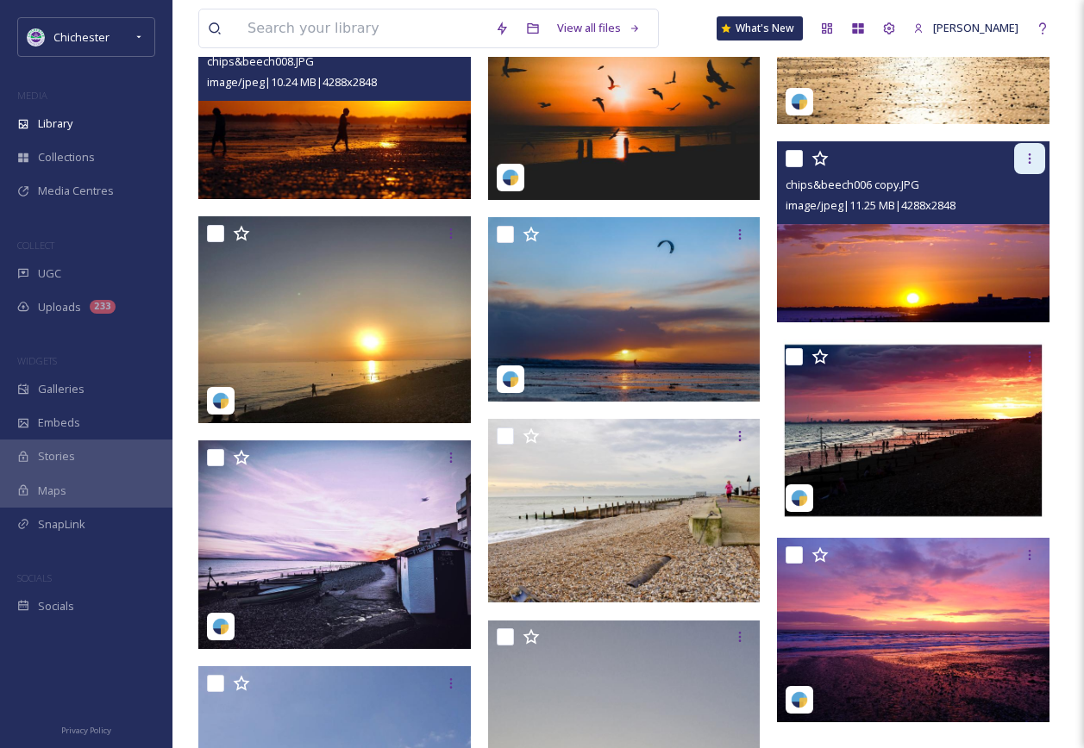
click at [1028, 154] on icon at bounding box center [1029, 158] width 3 height 10
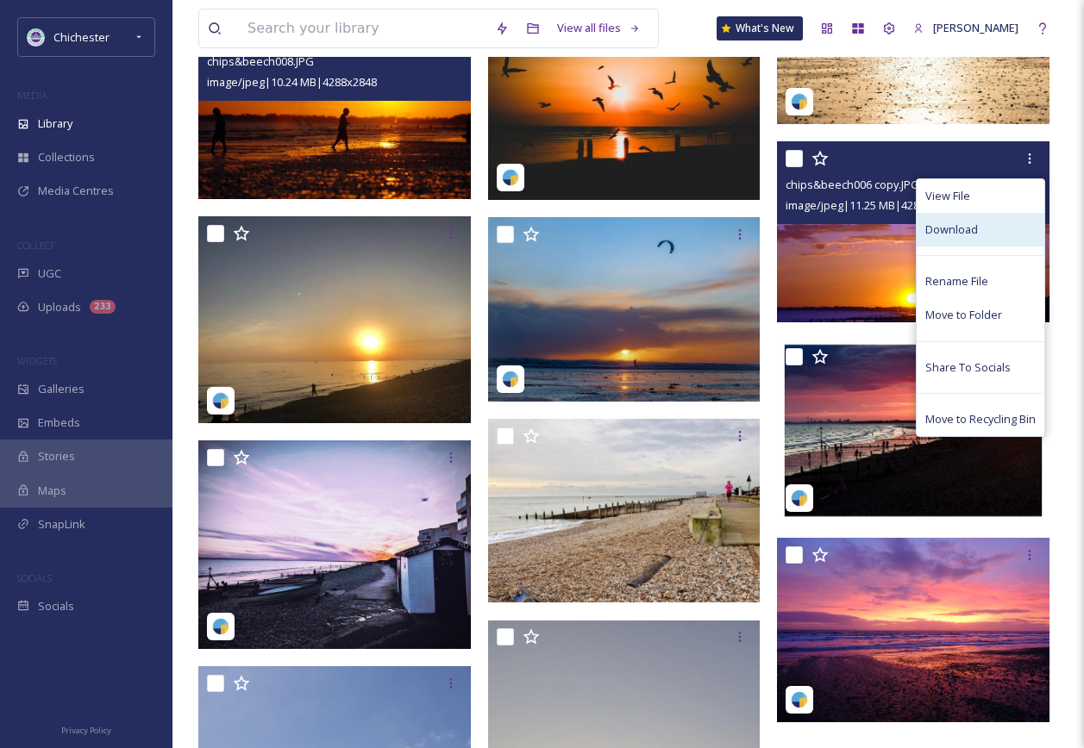
click at [975, 222] on span "Download" at bounding box center [951, 230] width 53 height 16
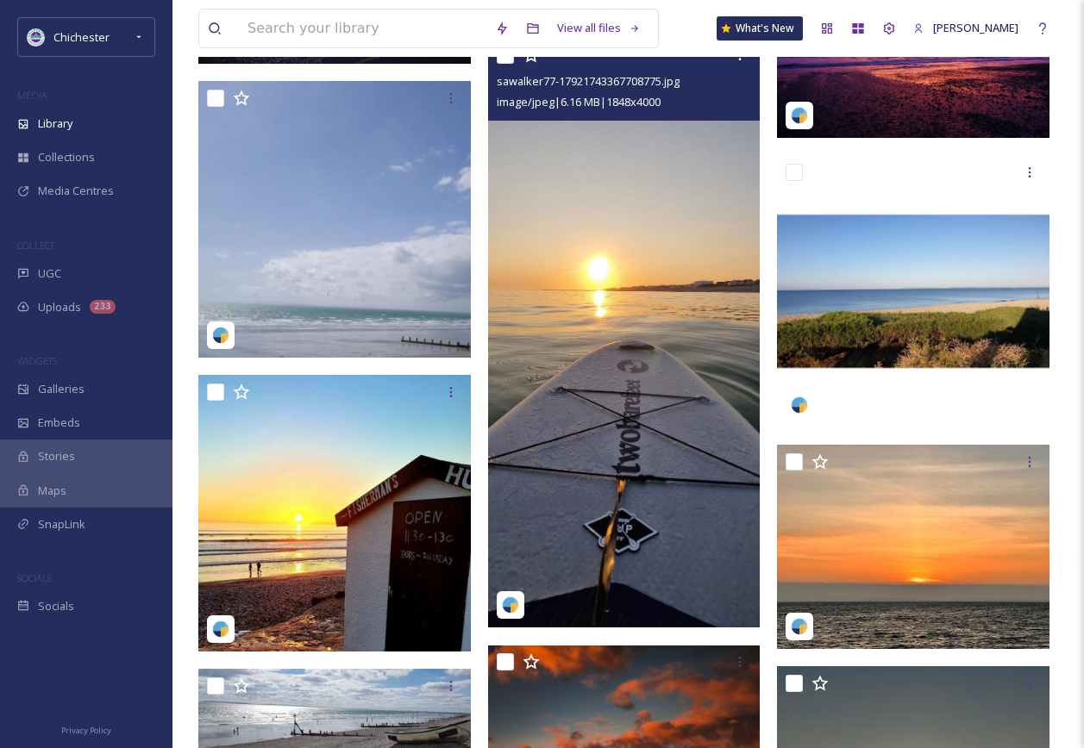
scroll to position [1810, 0]
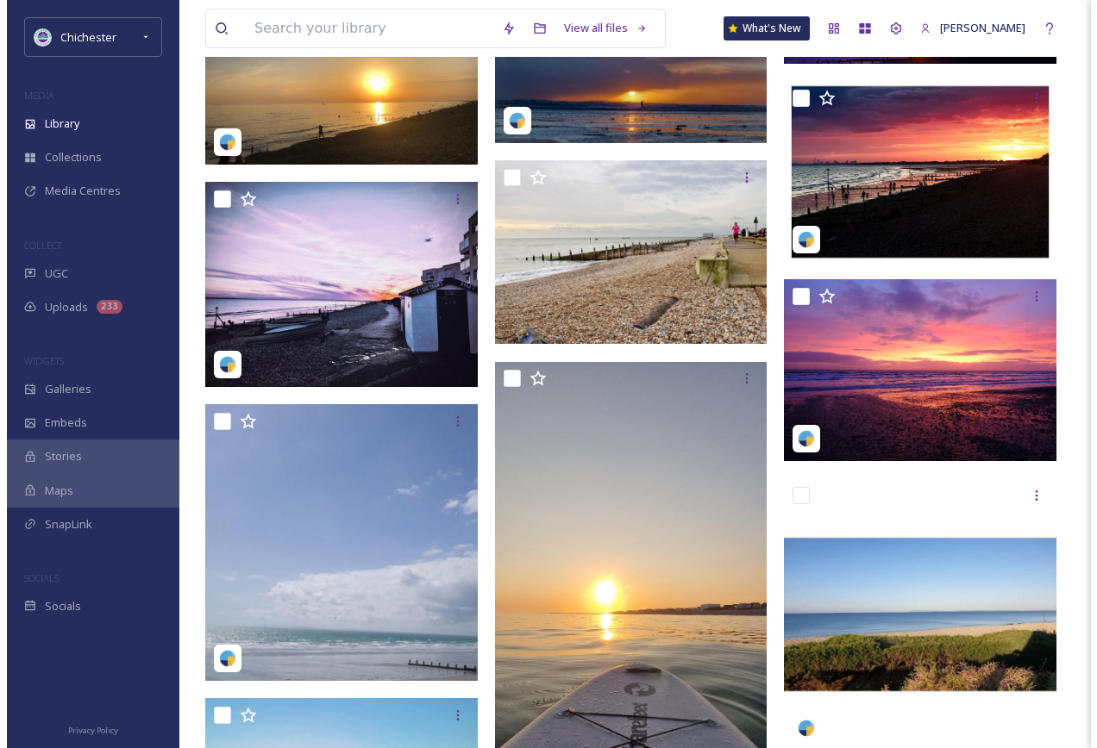
scroll to position [1428, 0]
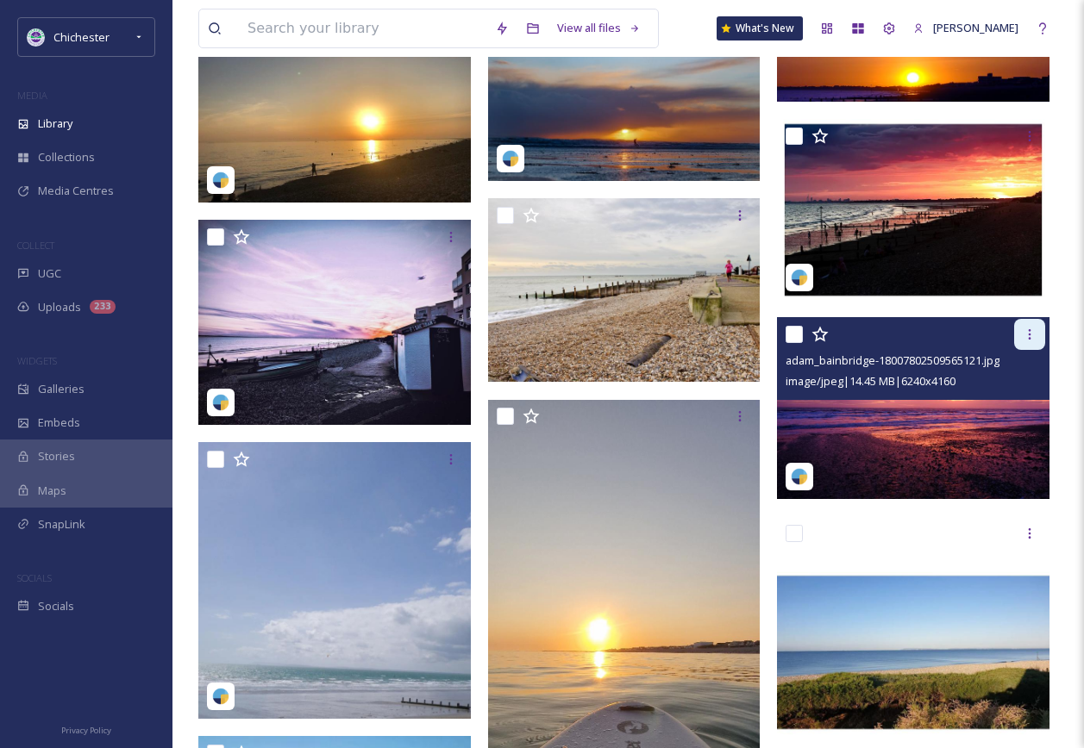
click at [1028, 333] on icon at bounding box center [1029, 335] width 14 height 14
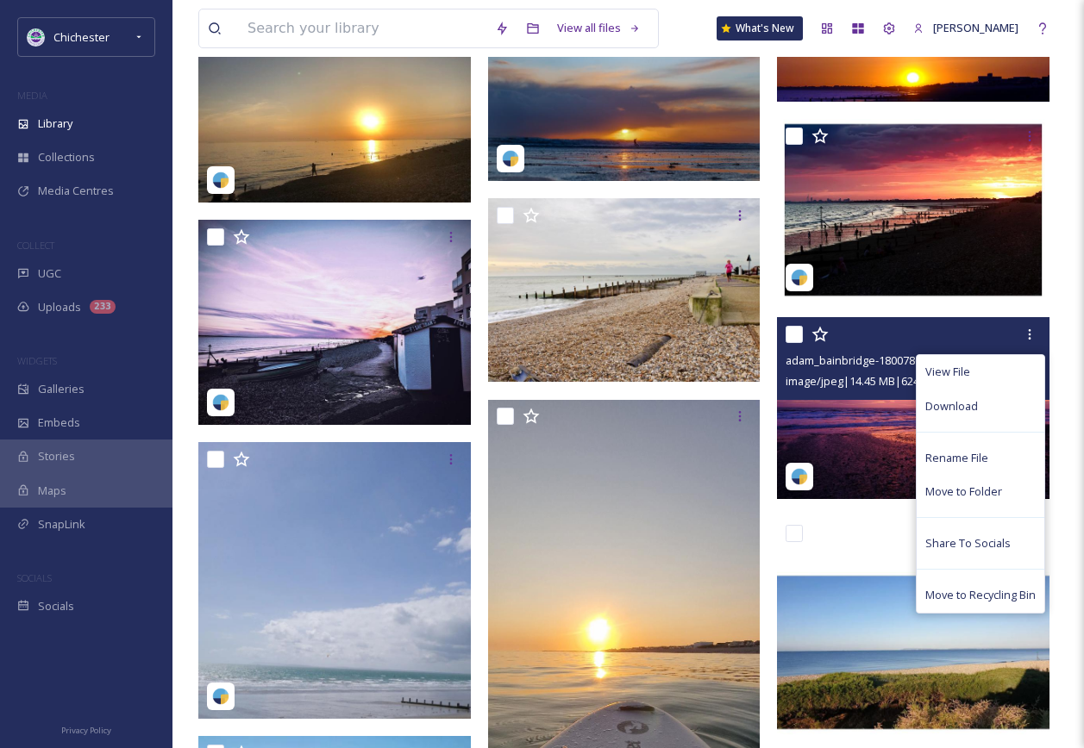
click at [861, 375] on span "image/jpeg | 14.45 MB | 6240 x 4160" at bounding box center [870, 381] width 170 height 16
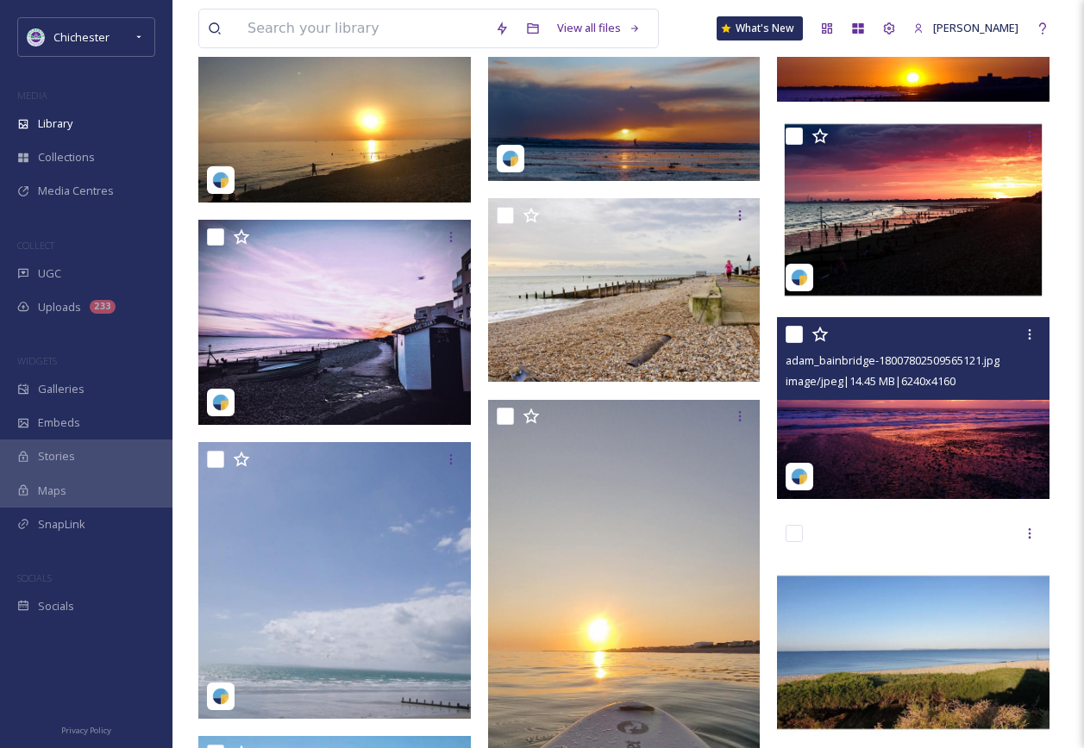
click at [841, 334] on div at bounding box center [914, 334] width 259 height 31
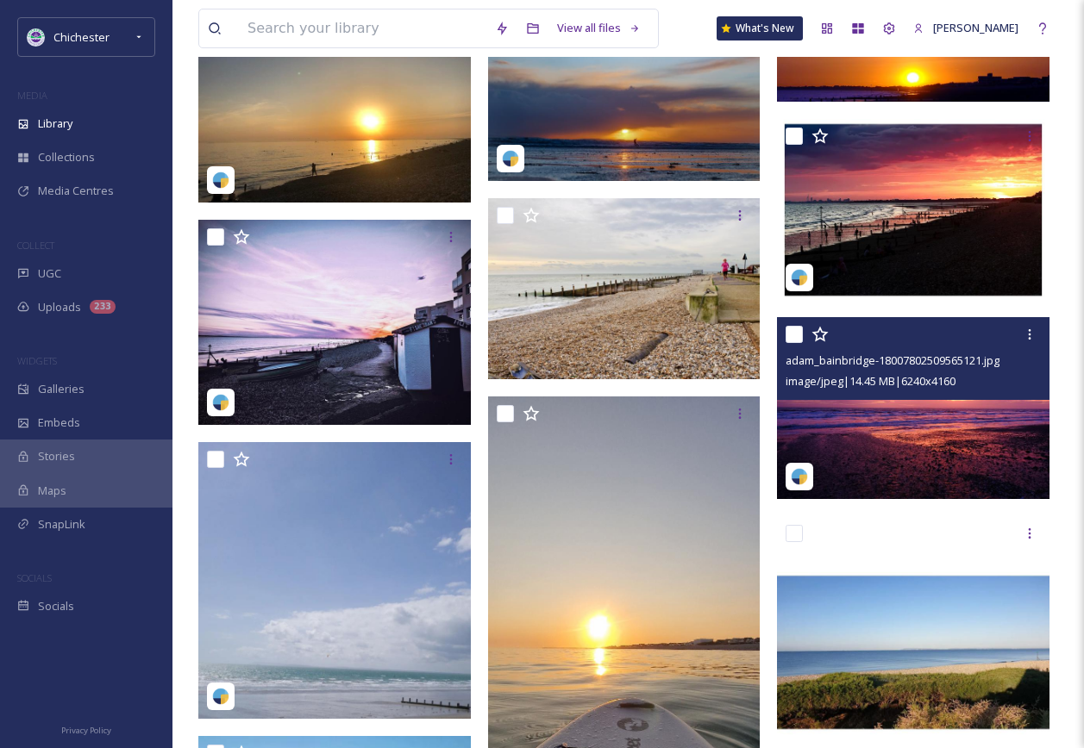
click at [867, 437] on img at bounding box center [913, 408] width 272 height 182
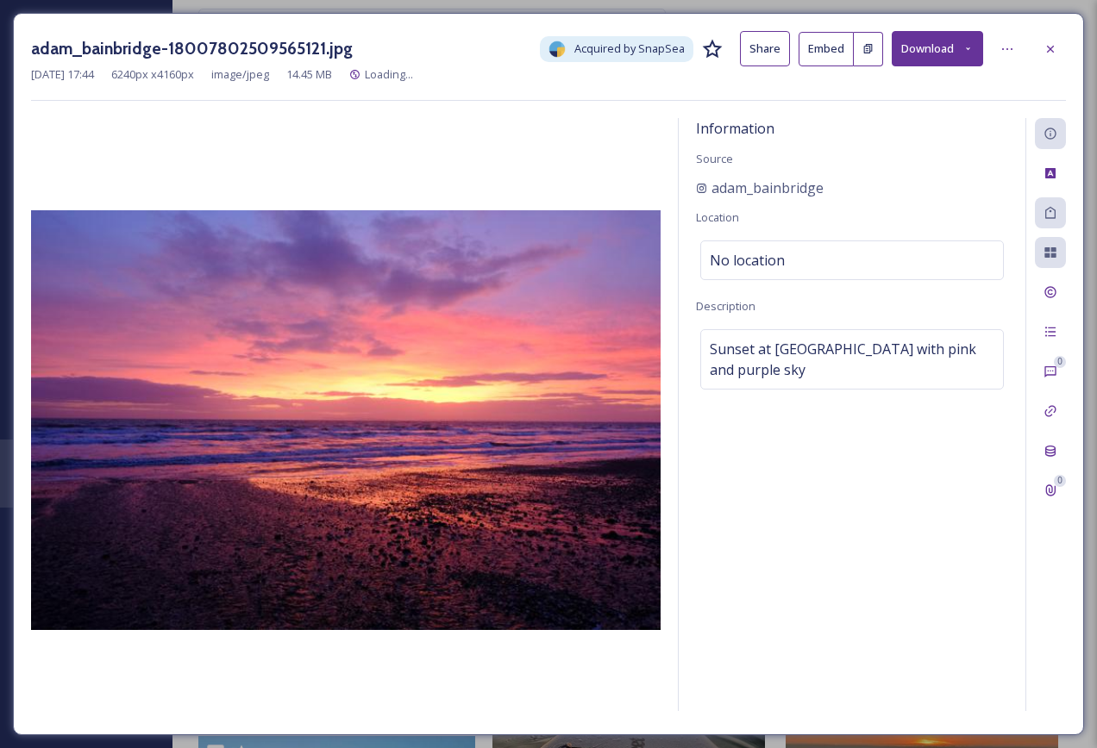
click at [965, 49] on icon at bounding box center [967, 48] width 11 height 11
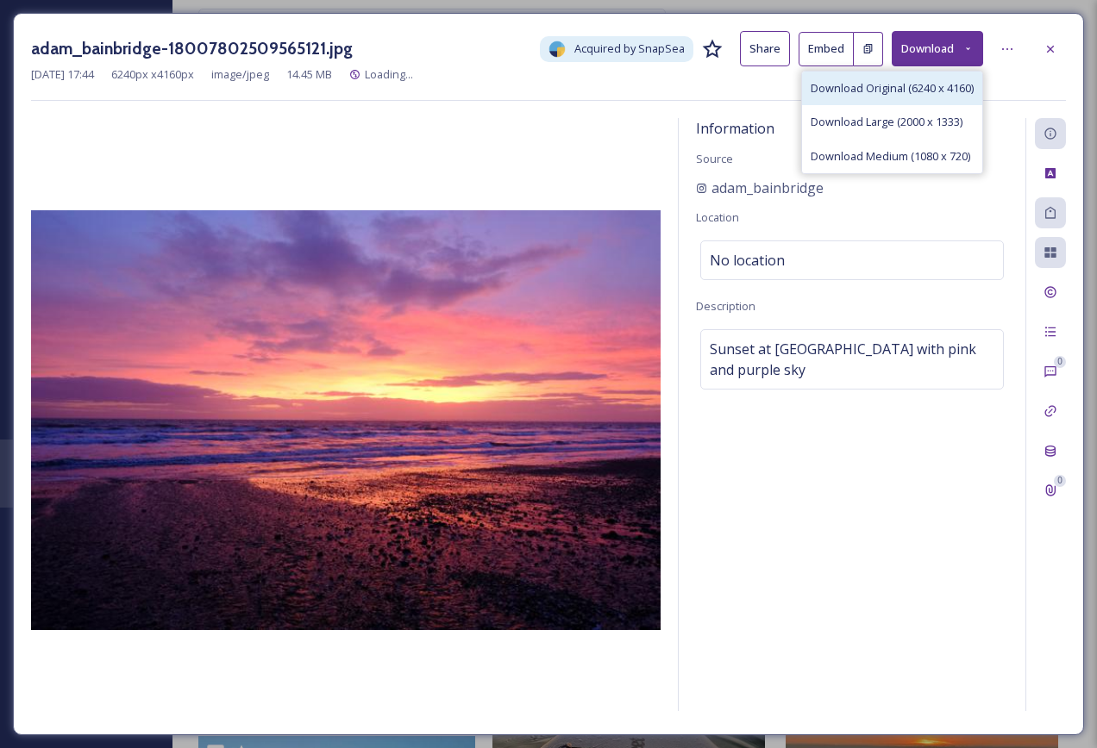
click at [932, 93] on span "Download Original (6240 x 4160)" at bounding box center [891, 88] width 163 height 16
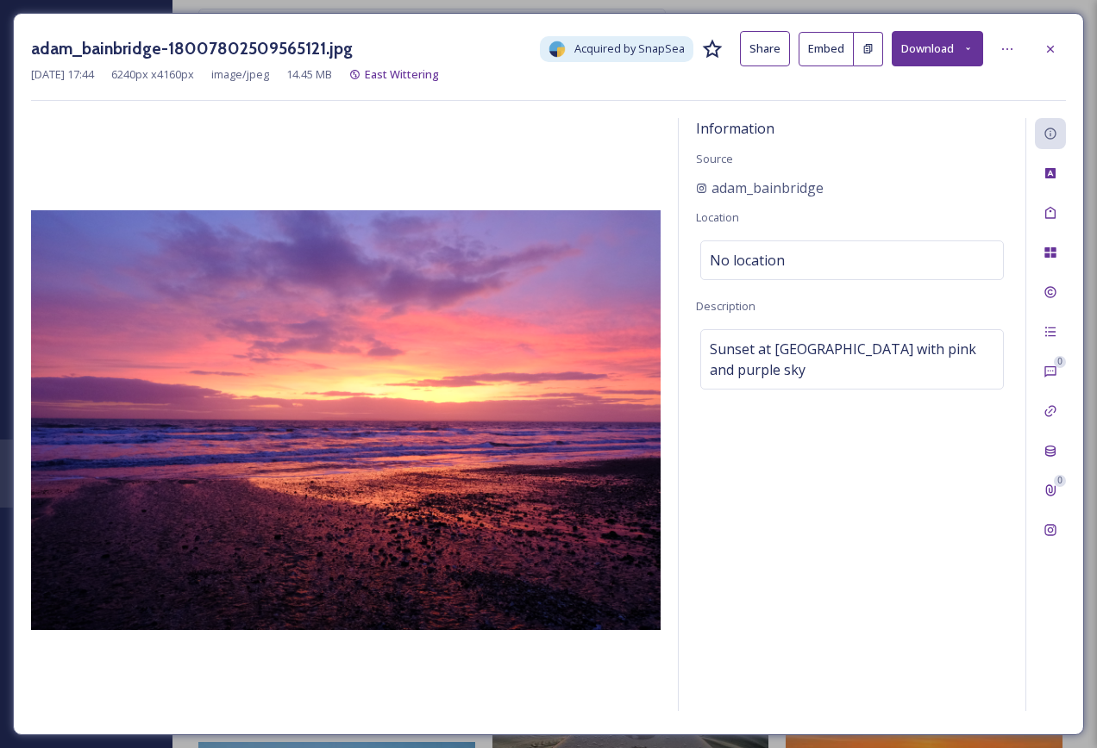
scroll to position [1430, 0]
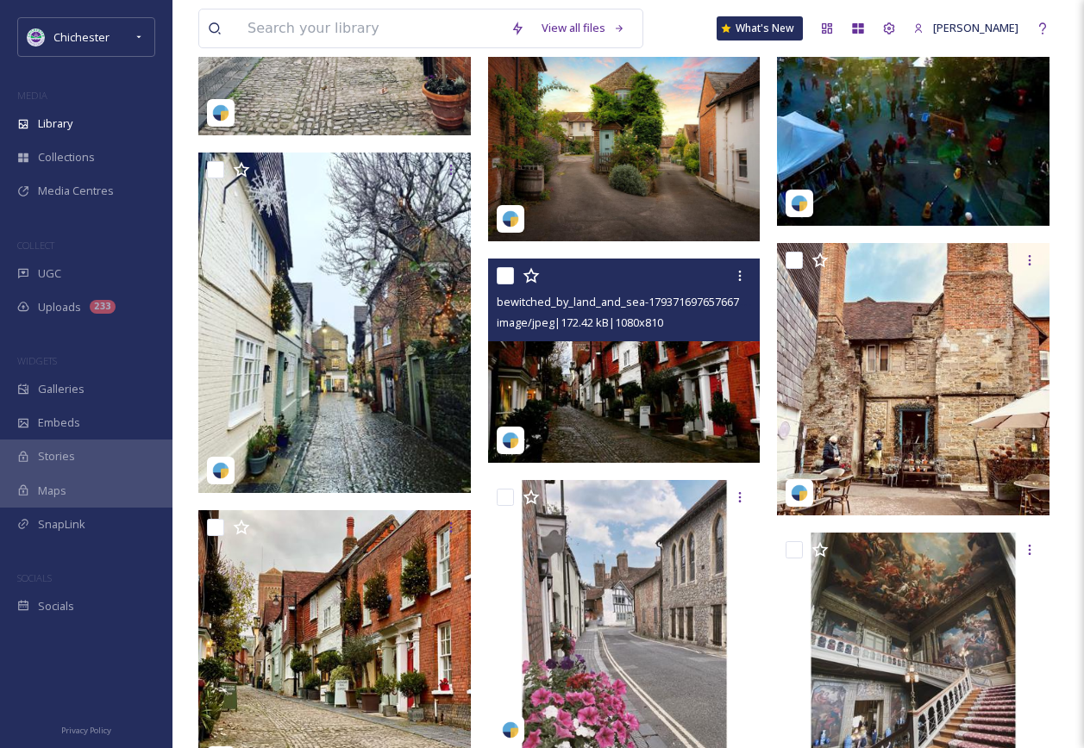
scroll to position [701, 0]
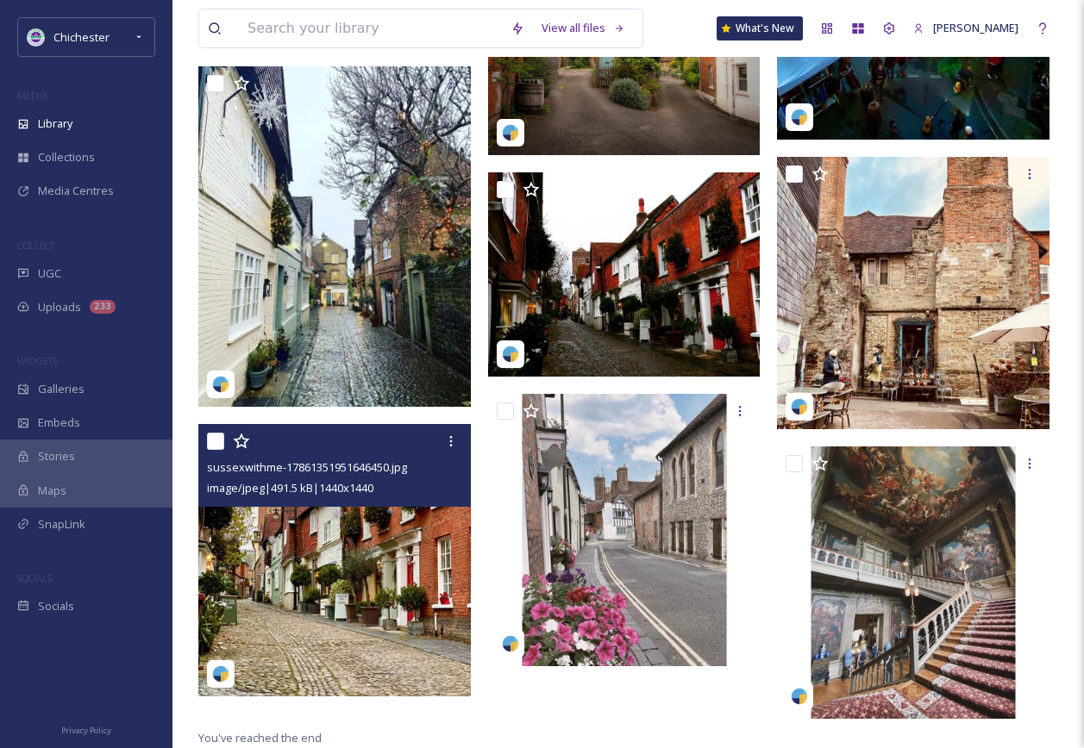
click at [327, 617] on img at bounding box center [334, 560] width 272 height 272
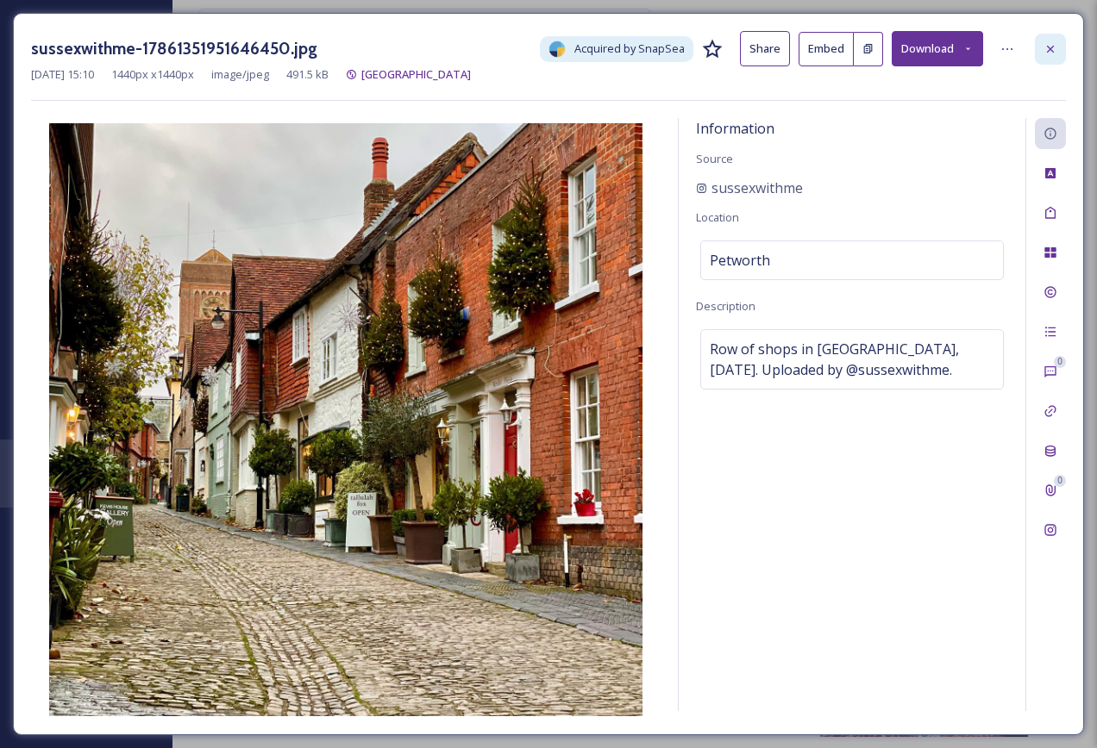
click at [1049, 54] on icon at bounding box center [1050, 49] width 14 height 14
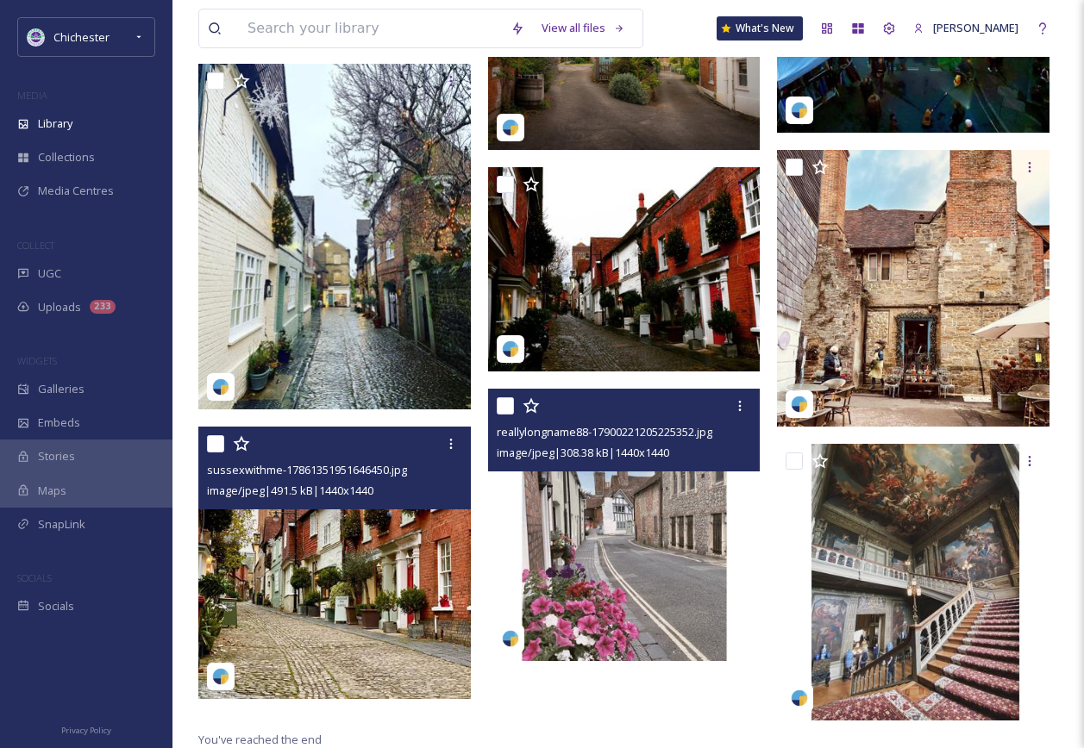
scroll to position [714, 0]
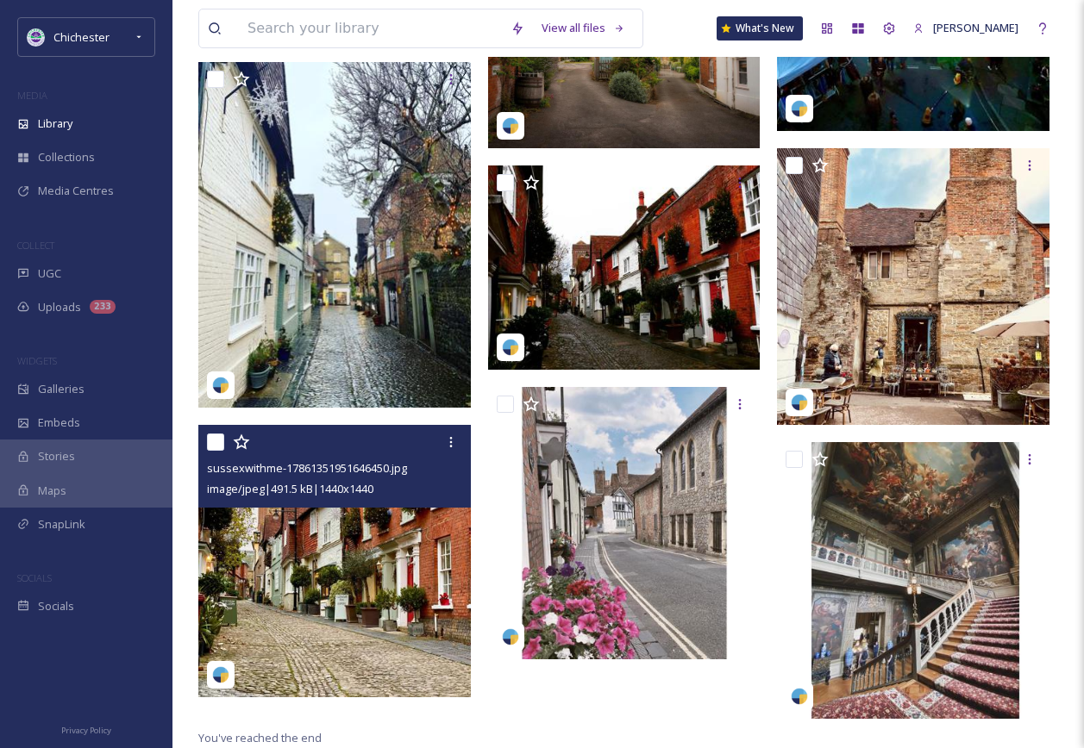
click at [515, 709] on div at bounding box center [628, 112] width 281 height 1230
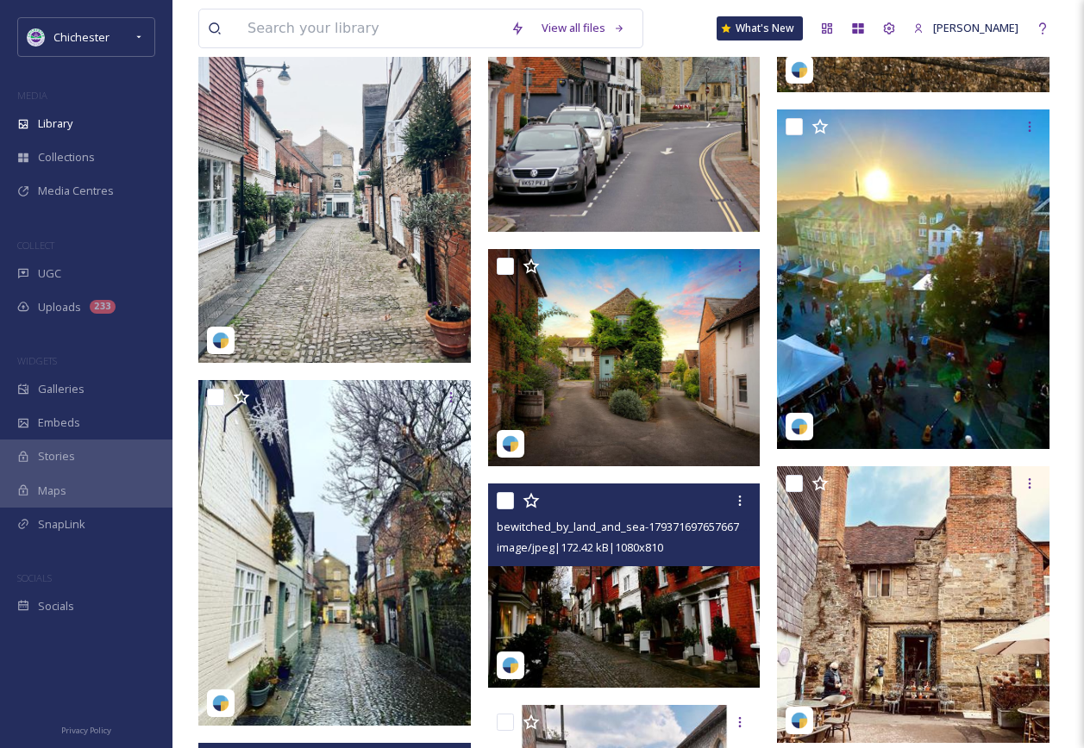
scroll to position [369, 0]
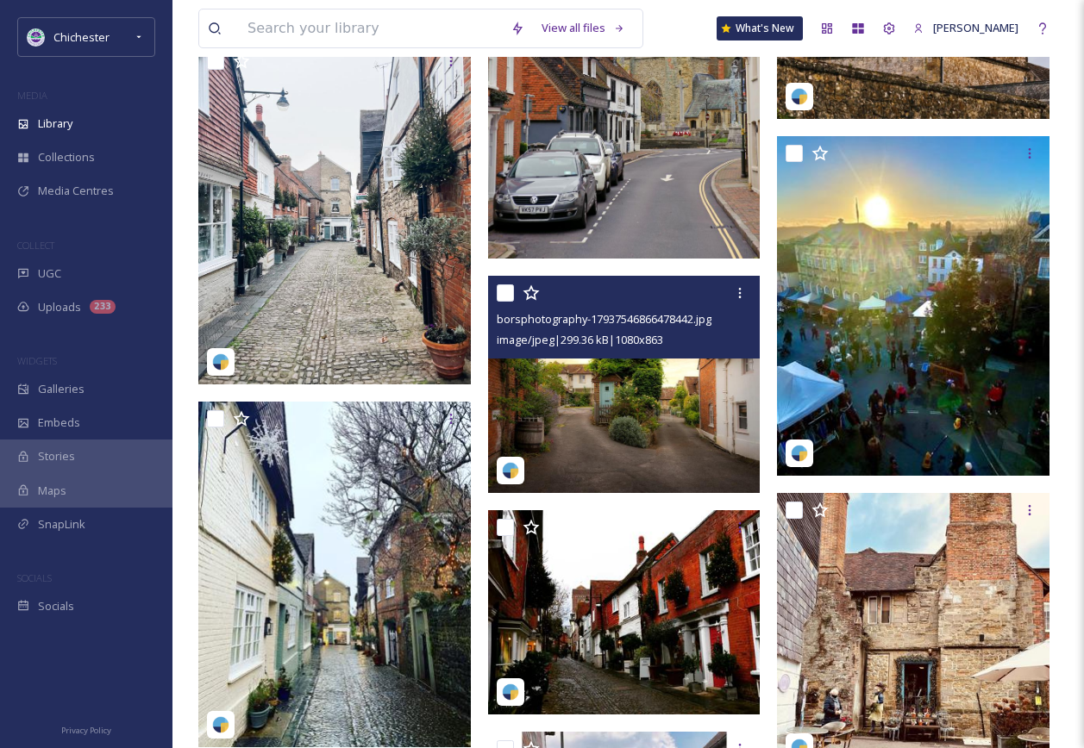
click at [632, 428] on img at bounding box center [624, 384] width 272 height 217
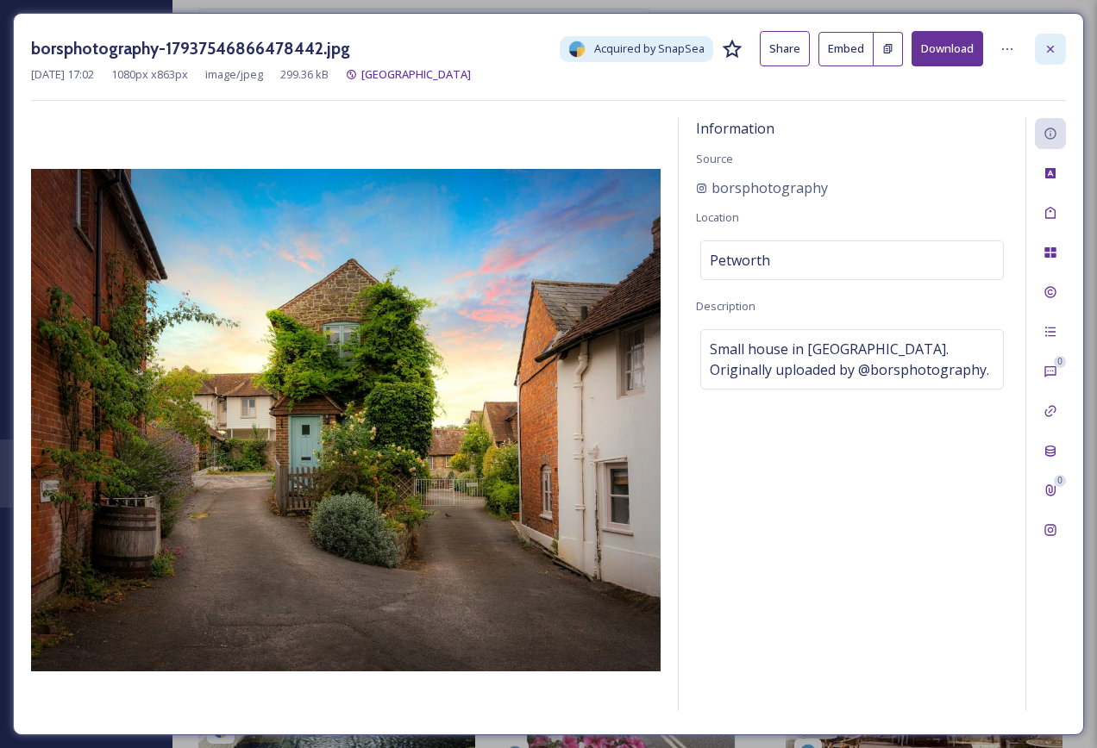
click at [1053, 42] on icon at bounding box center [1050, 49] width 14 height 14
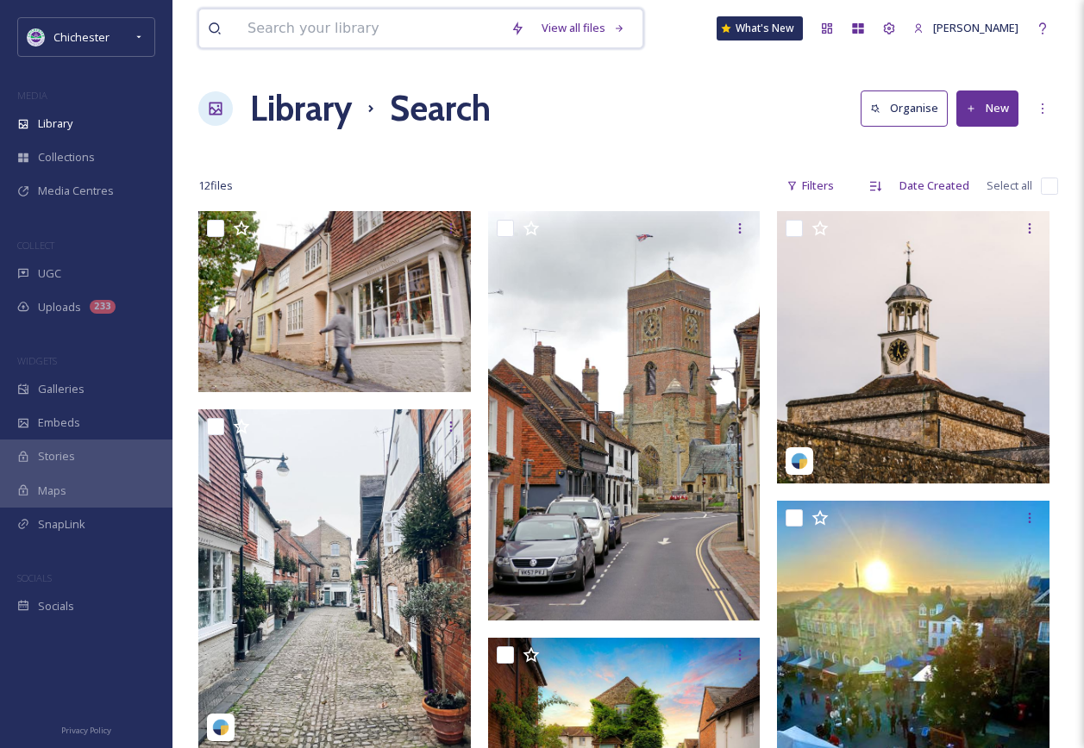
click at [416, 34] on input at bounding box center [370, 28] width 263 height 38
type input "cathedral"
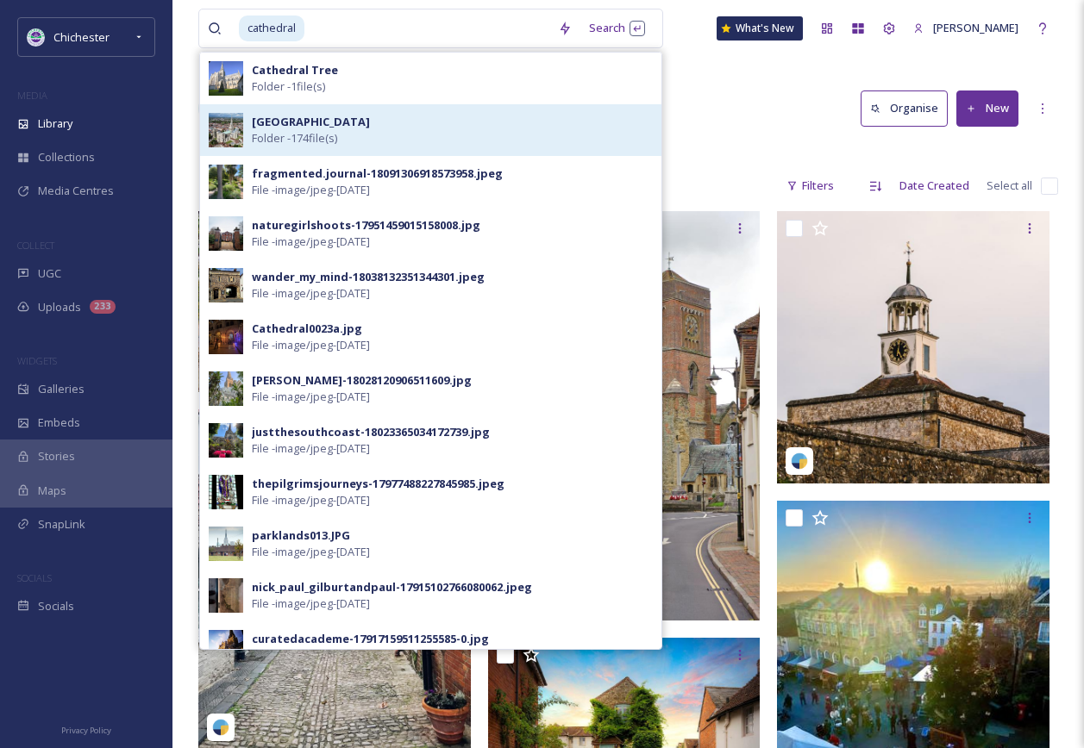
click at [434, 133] on div "Chichester Cathedral Folder - 174 file(s)" at bounding box center [452, 130] width 401 height 33
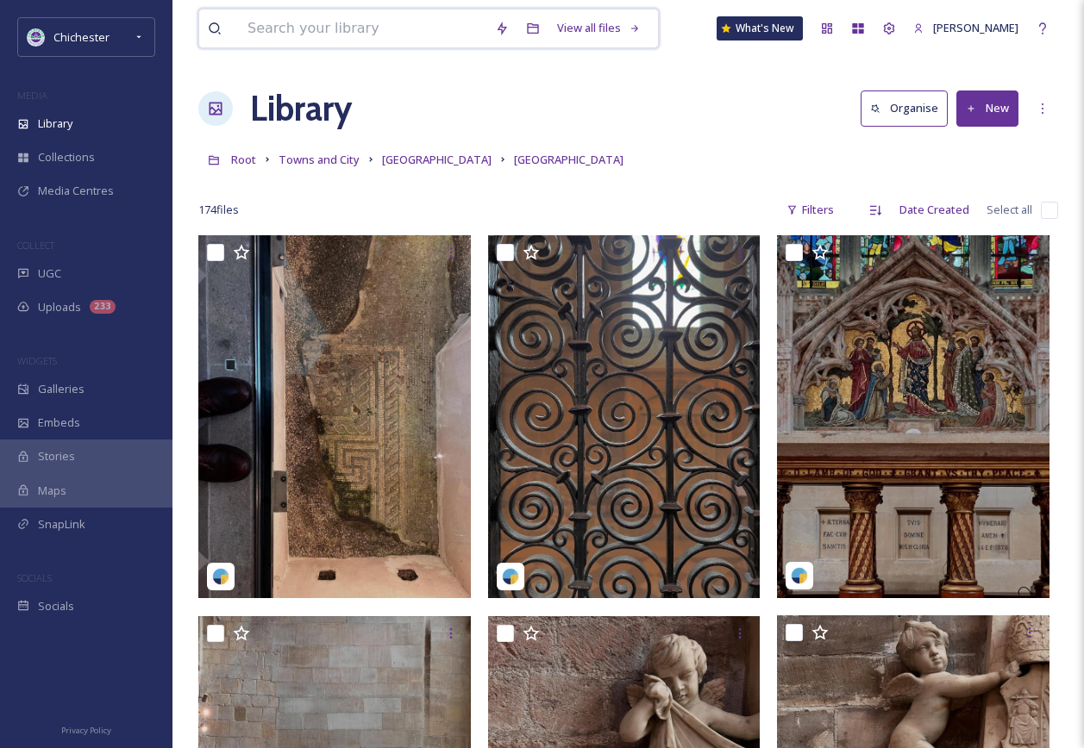
click at [378, 35] on input at bounding box center [362, 28] width 247 height 38
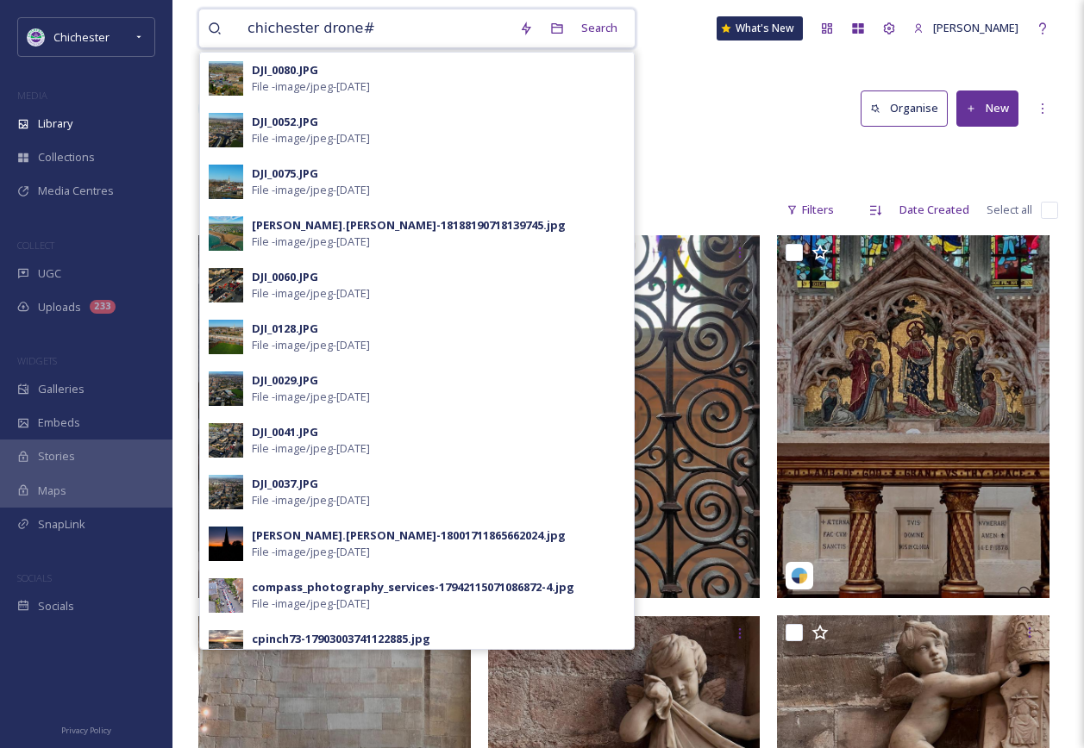
type input "chichester drone"
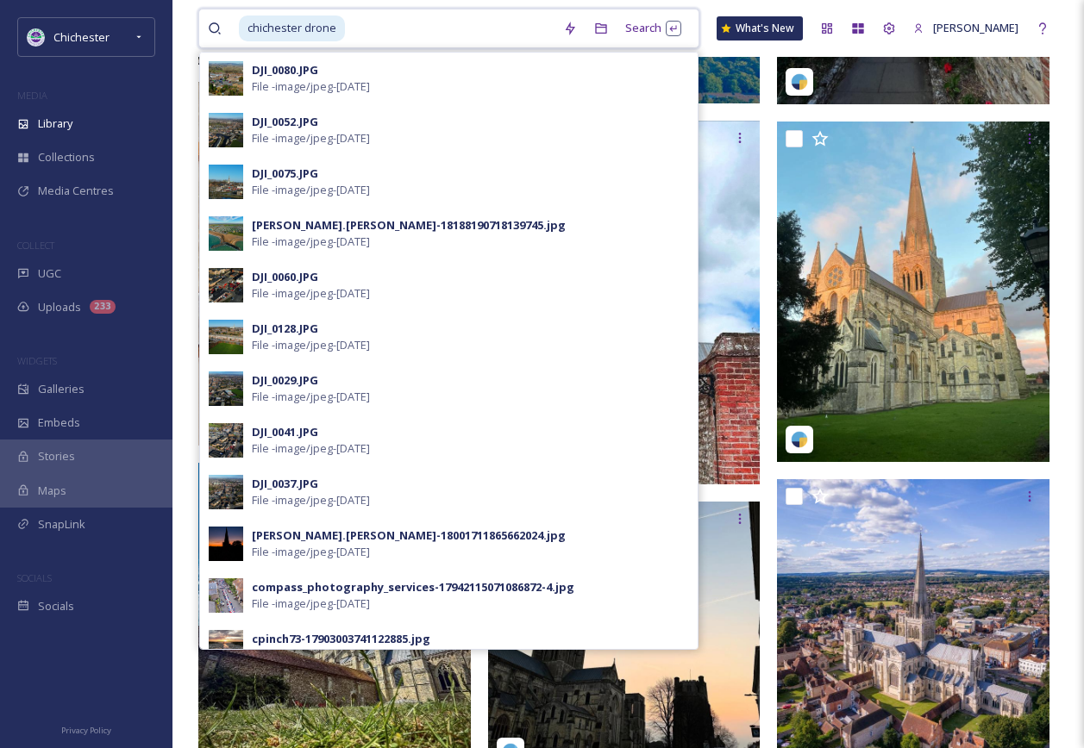
click at [416, 18] on input at bounding box center [451, 28] width 208 height 38
click at [637, 22] on div "Search Press Enter to search" at bounding box center [652, 28] width 73 height 34
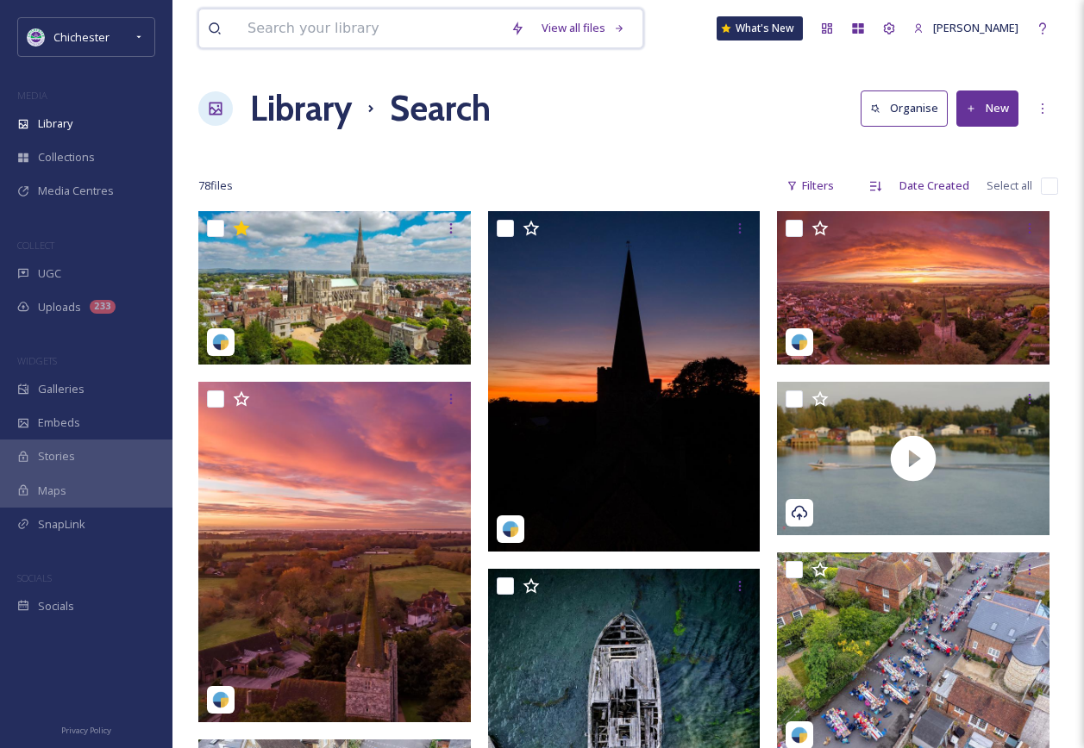
click at [387, 16] on input at bounding box center [370, 28] width 263 height 38
click at [76, 154] on span "Collections" at bounding box center [66, 157] width 57 height 16
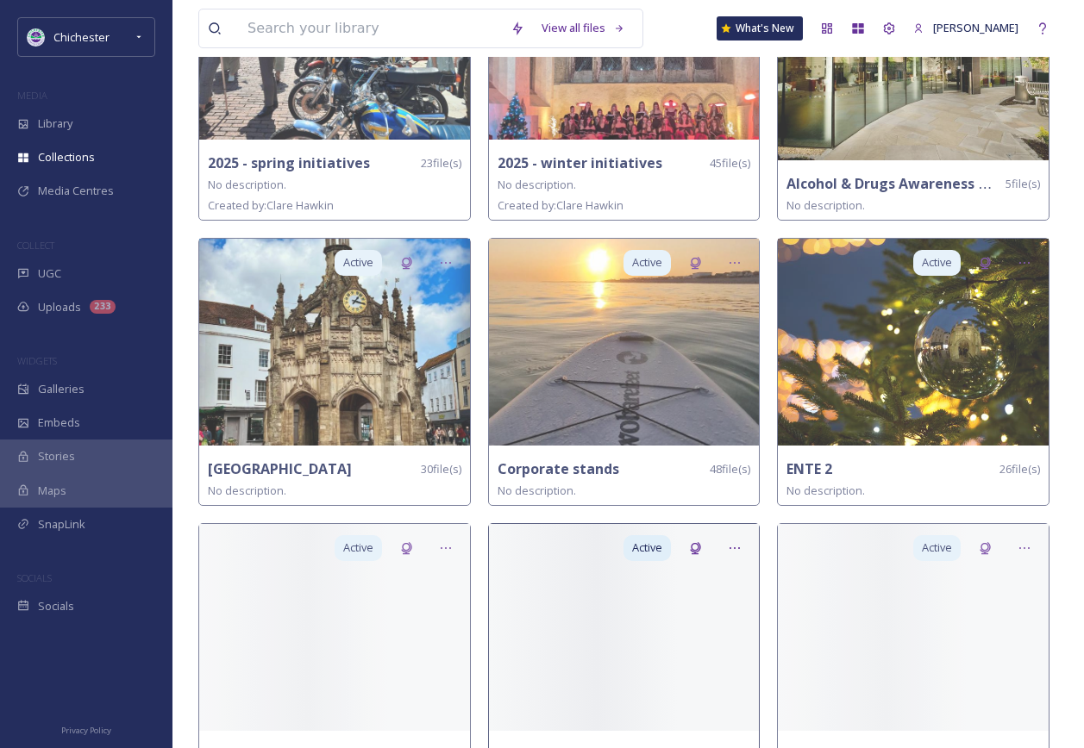
scroll to position [690, 0]
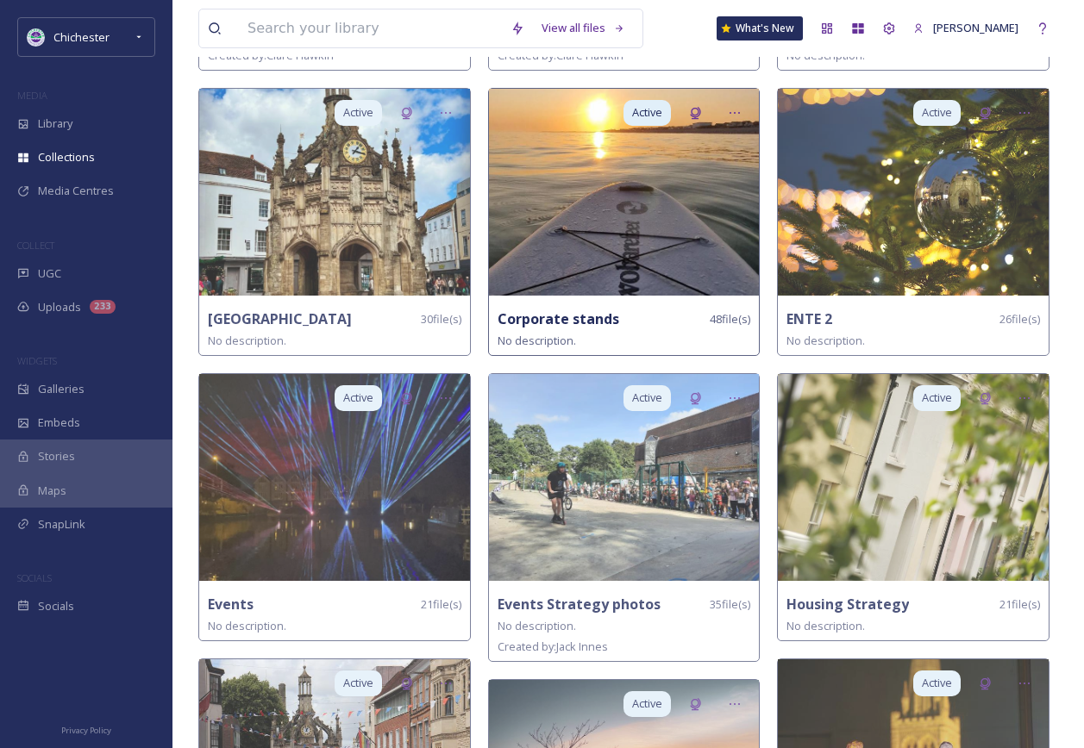
click at [611, 238] on img at bounding box center [624, 192] width 271 height 207
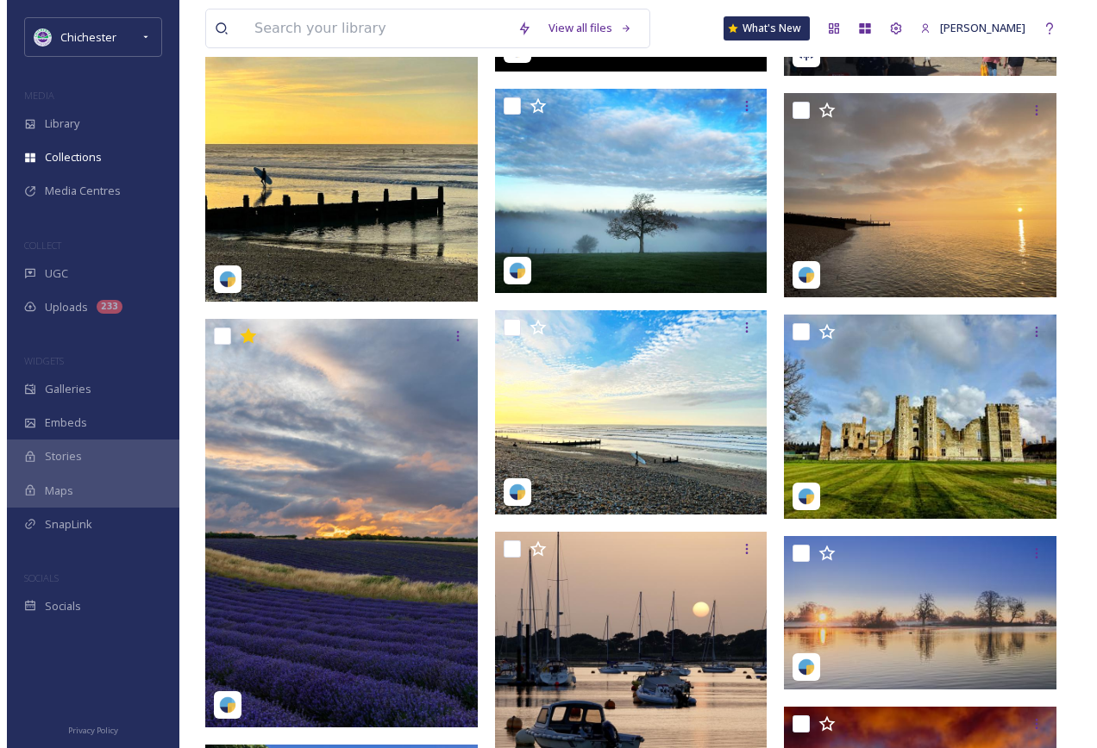
scroll to position [1552, 0]
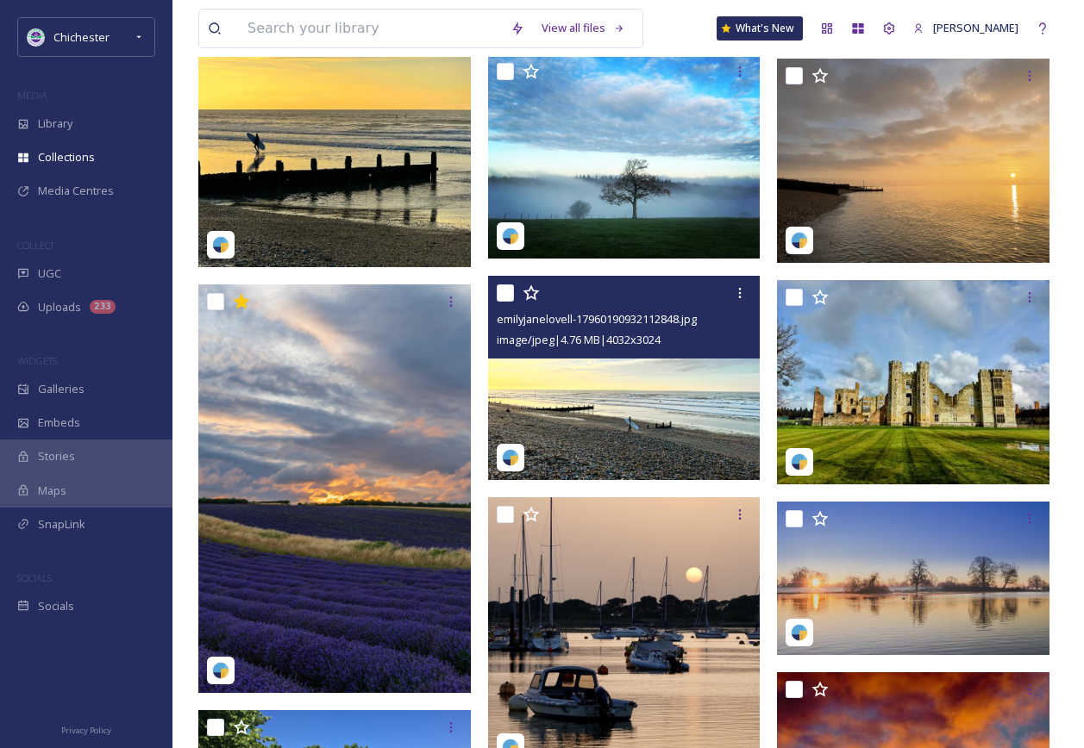
click at [728, 470] on img at bounding box center [624, 378] width 272 height 204
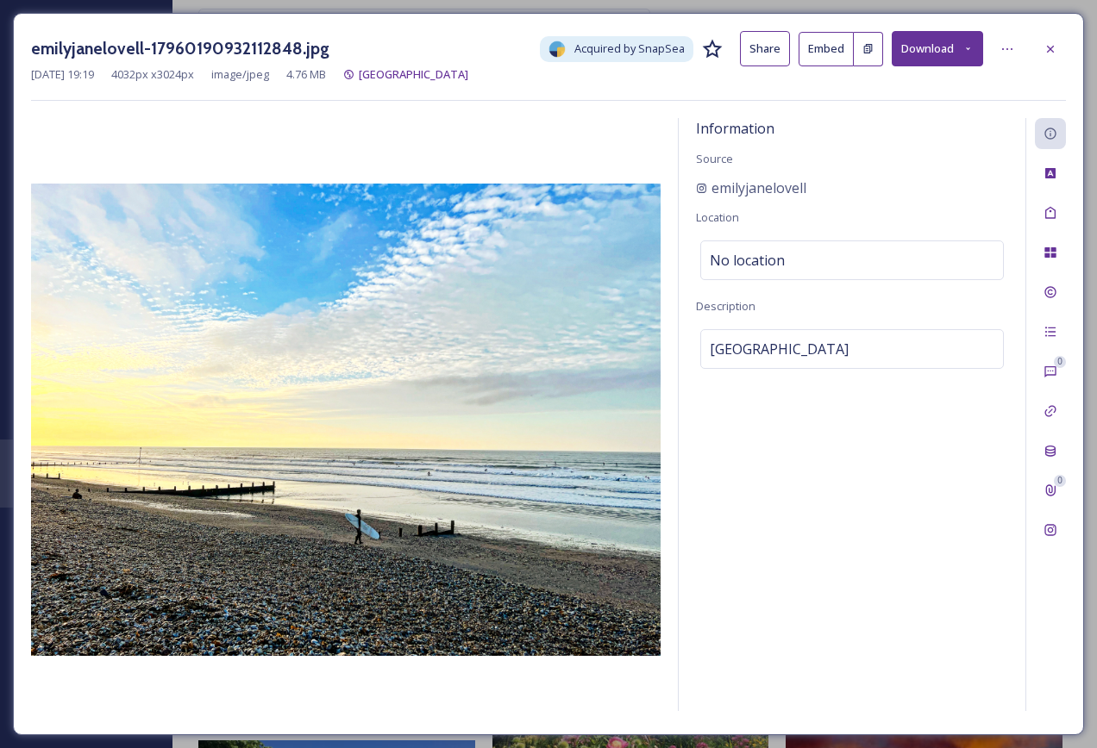
click at [977, 47] on button "Download" at bounding box center [936, 48] width 91 height 35
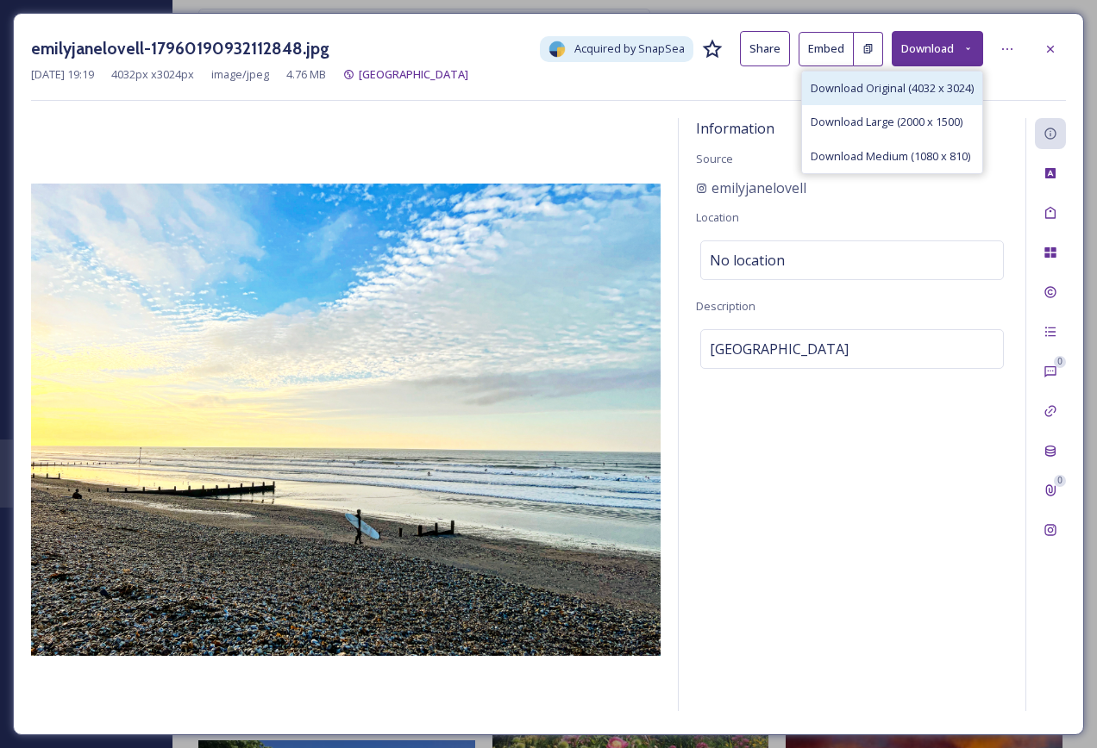
click at [932, 83] on span "Download Original (4032 x 3024)" at bounding box center [891, 88] width 163 height 16
